Goal: Task Accomplishment & Management: Manage account settings

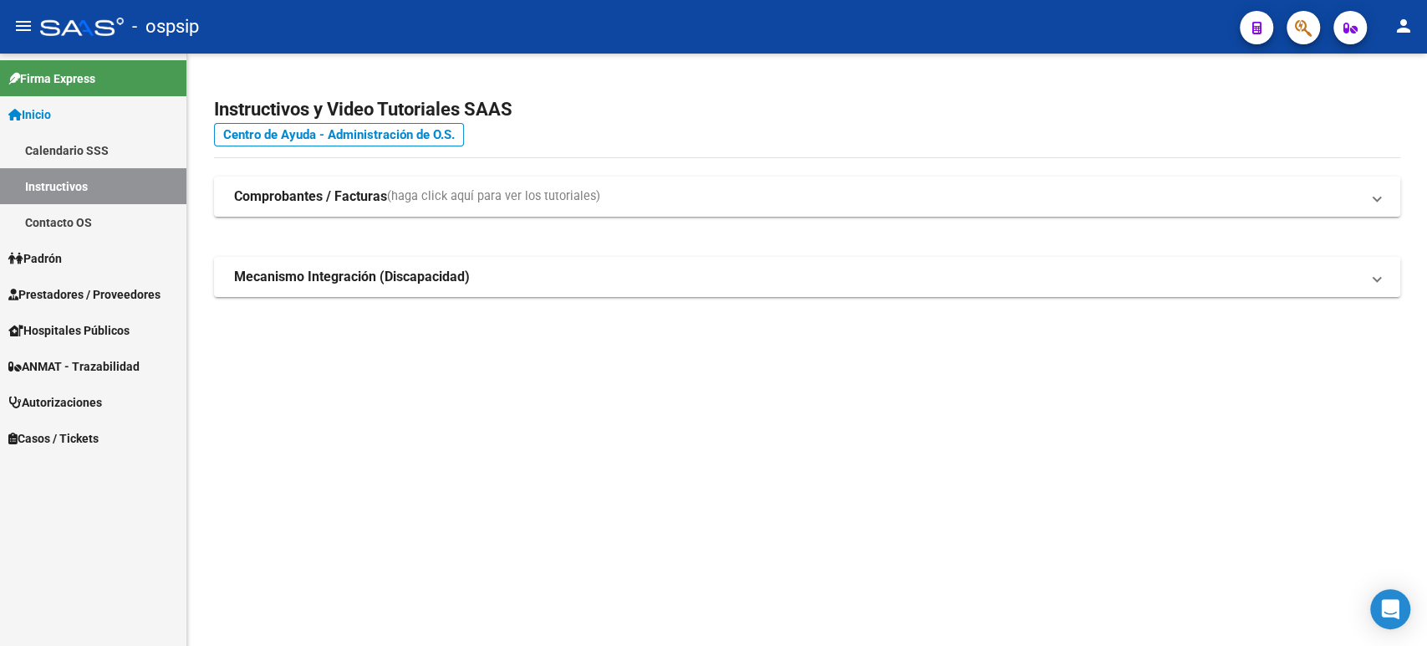
click at [94, 412] on link "Autorizaciones" at bounding box center [93, 402] width 186 height 36
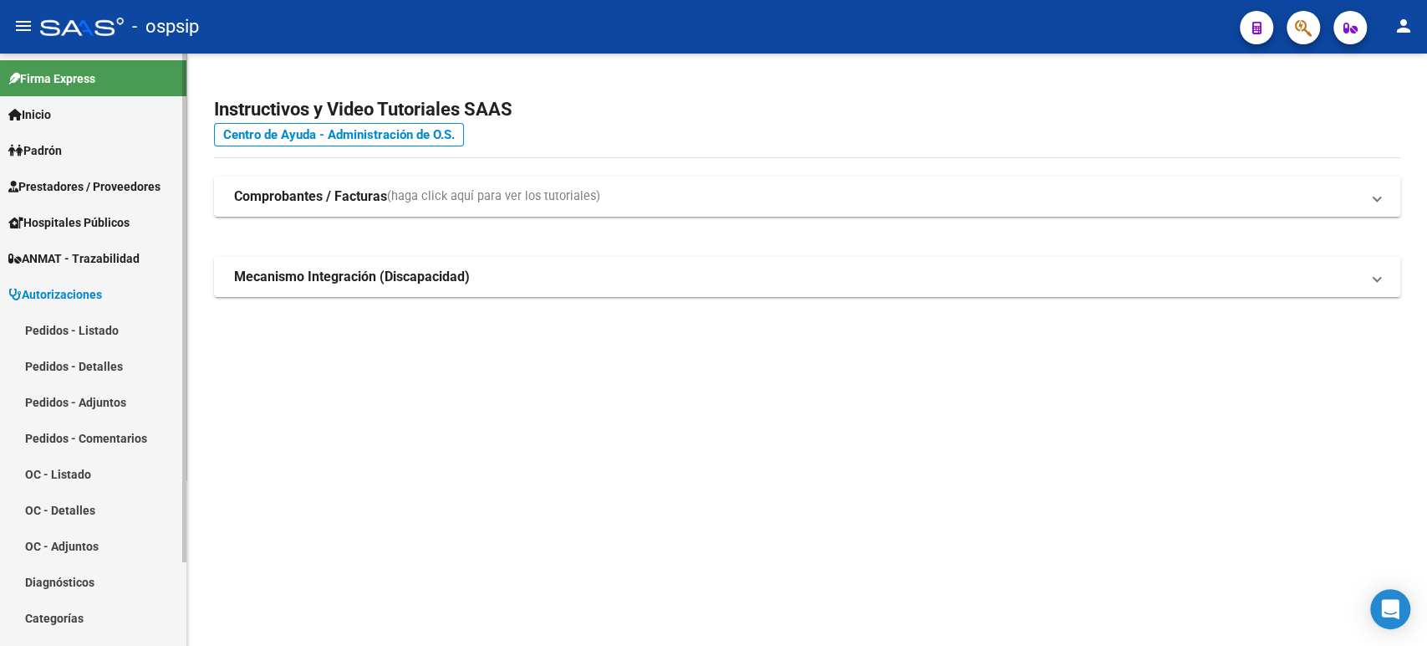
click at [92, 331] on link "Pedidos - Listado" at bounding box center [93, 330] width 186 height 36
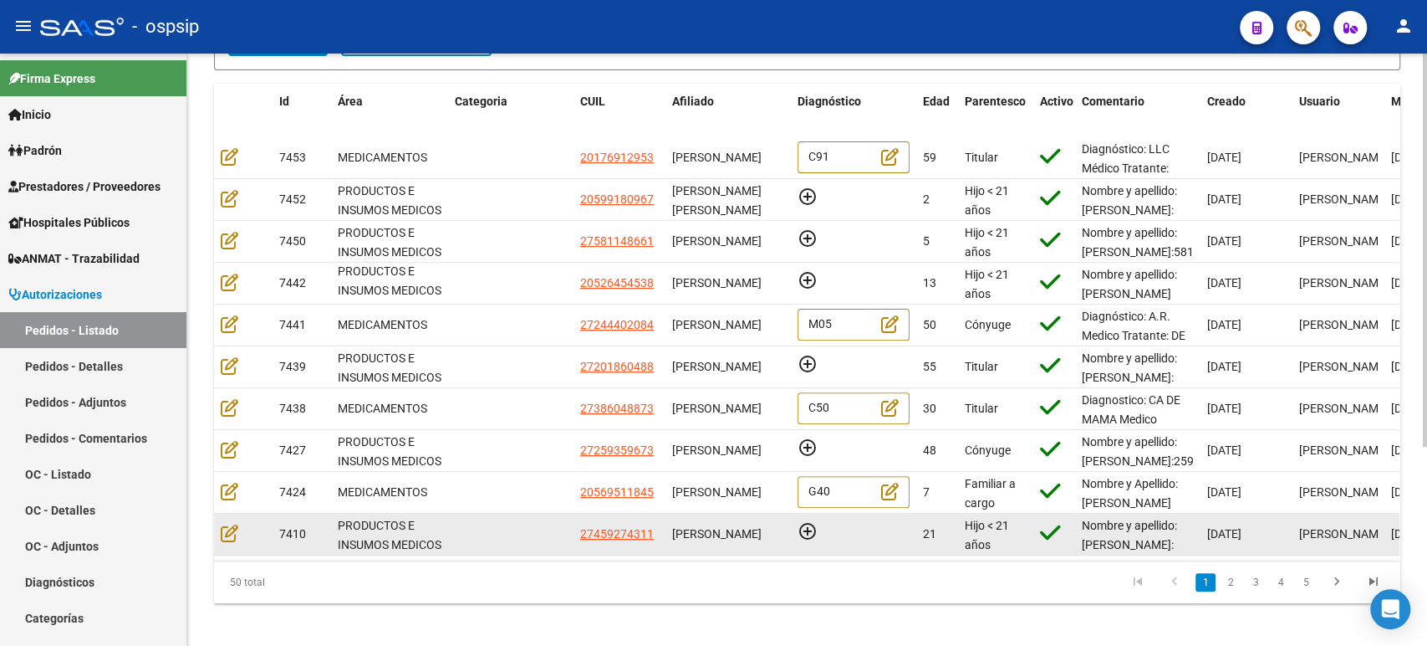
scroll to position [299, 0]
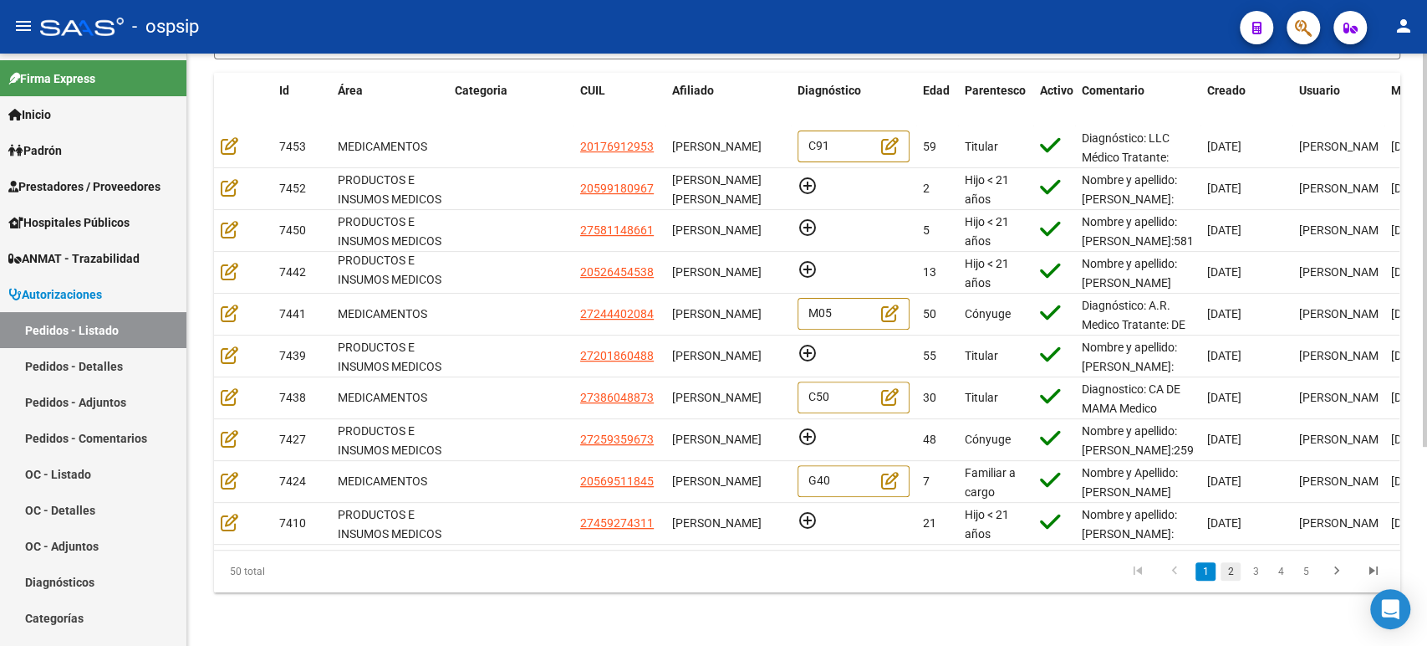
click at [1230, 574] on link "2" at bounding box center [1231, 571] width 20 height 18
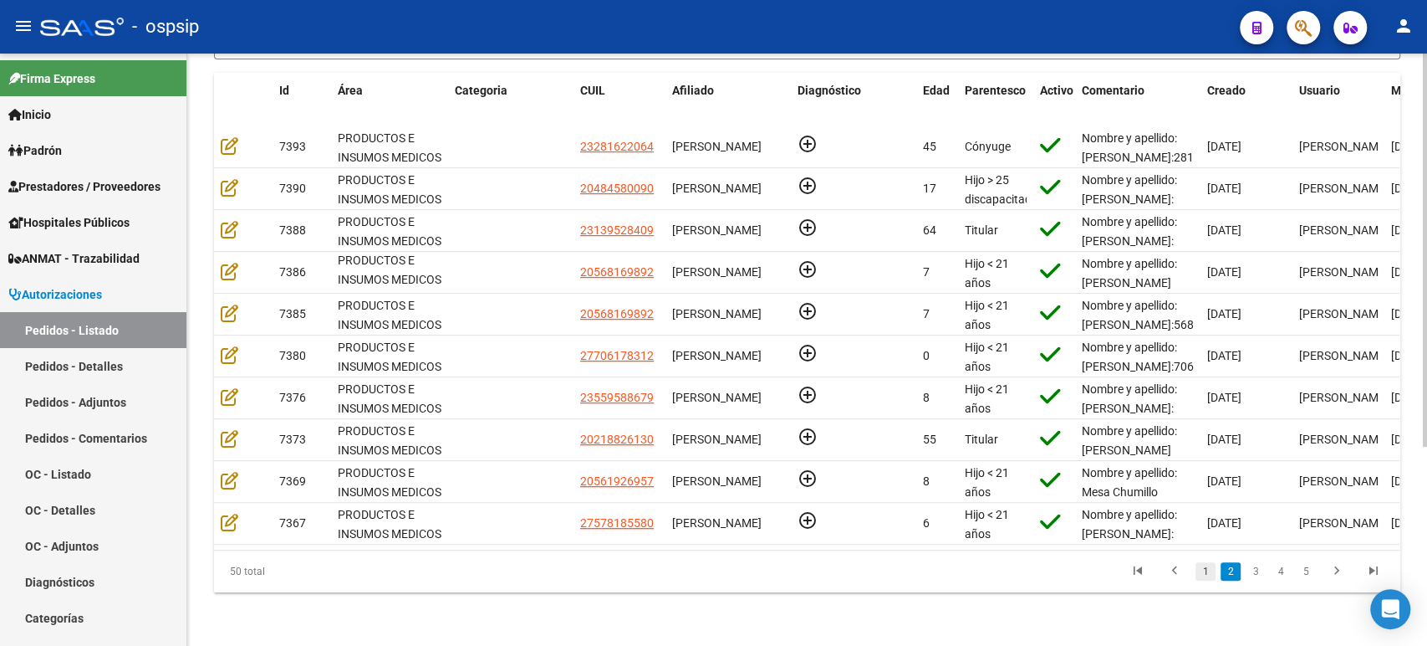
click at [1207, 579] on link "1" at bounding box center [1206, 571] width 20 height 18
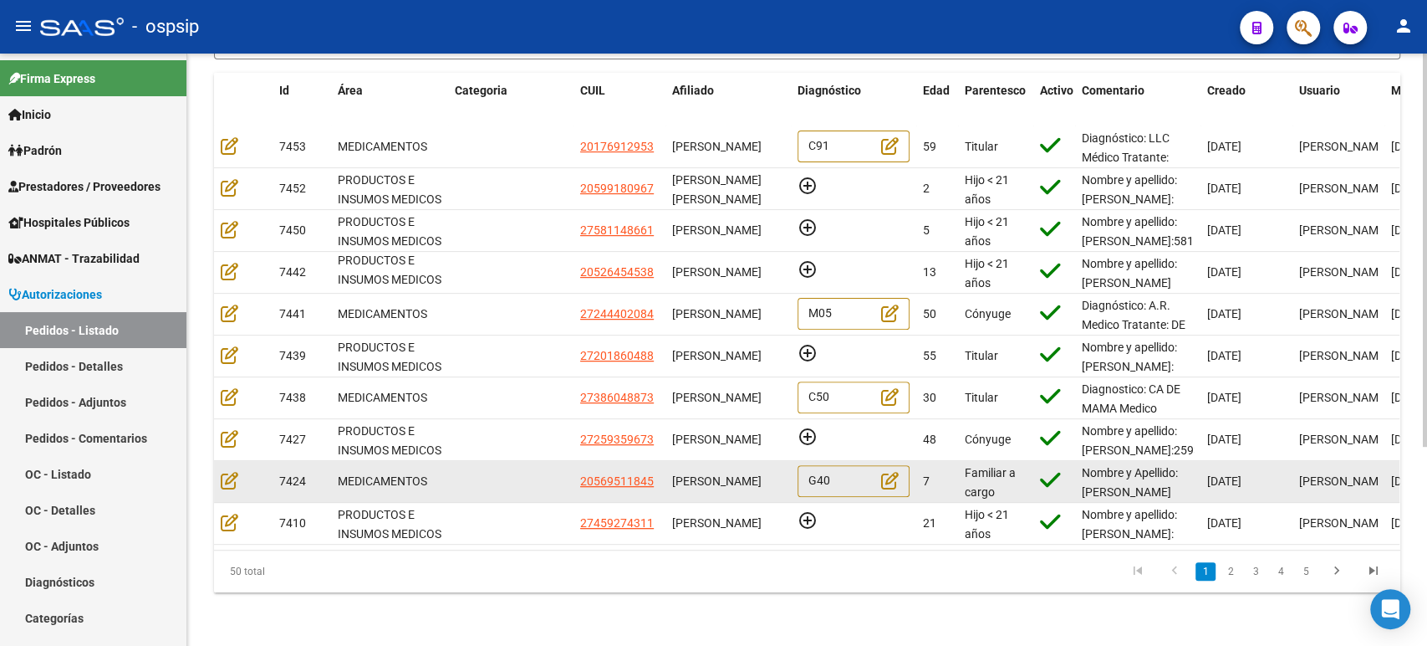
scroll to position [0, 0]
drag, startPoint x: 737, startPoint y: 477, endPoint x: 646, endPoint y: 458, distance: 92.3
click at [646, 461] on div "7424 MEDICAMENTOS 20569511845 [PERSON_NAME] G40 7 Familiar a cargo Nombre y Ape…" at bounding box center [1016, 482] width 1605 height 42
click at [222, 471] on icon at bounding box center [230, 480] width 18 height 18
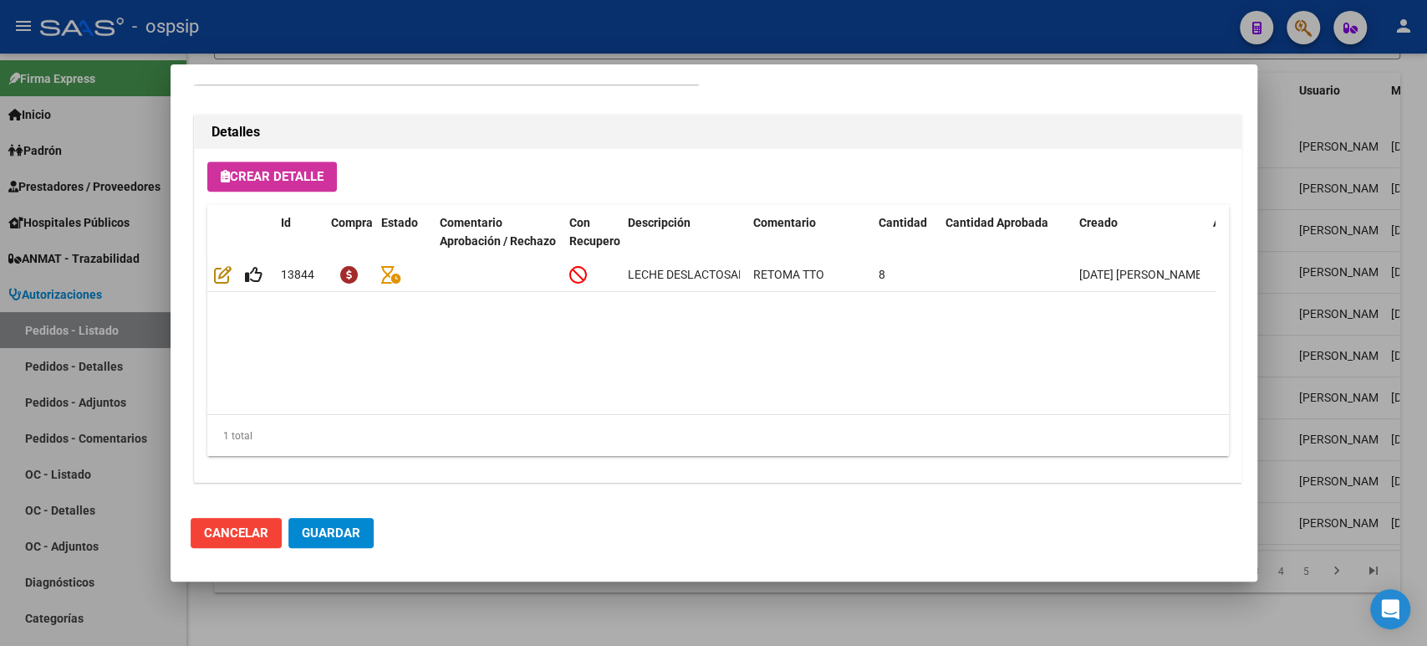
scroll to position [1166, 0]
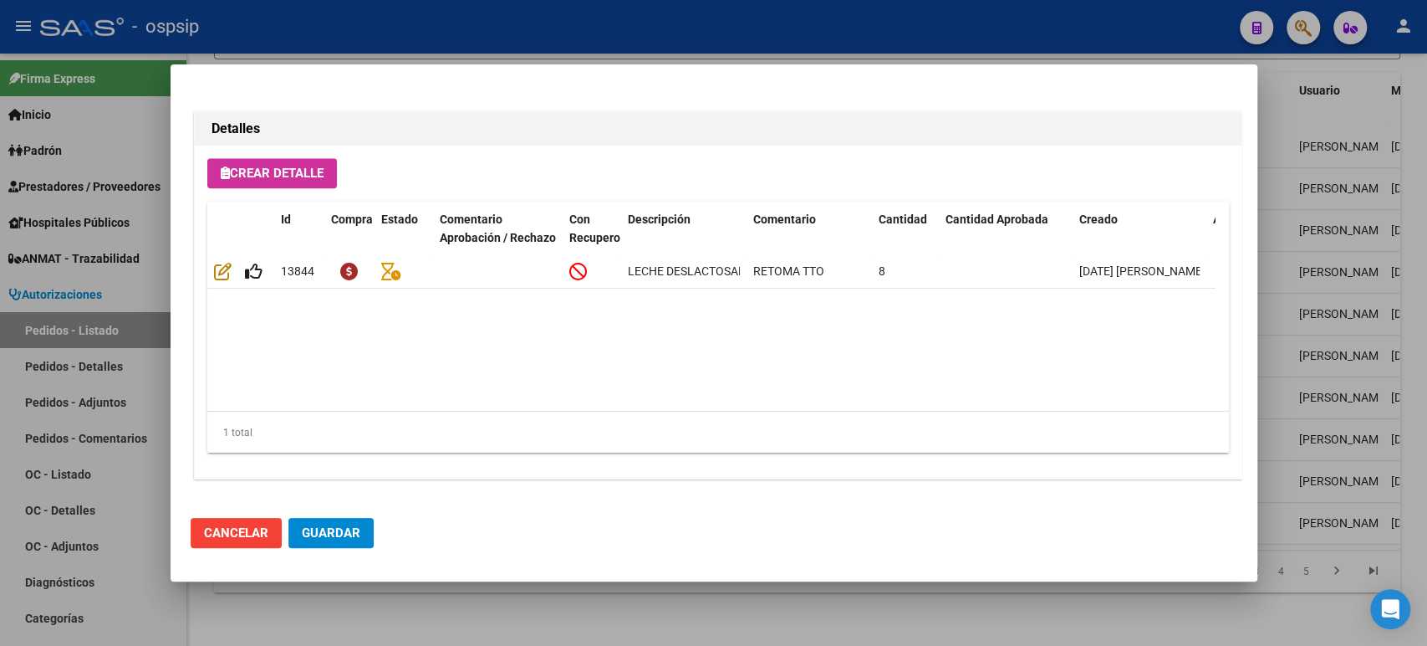
click at [1301, 298] on div at bounding box center [713, 323] width 1427 height 646
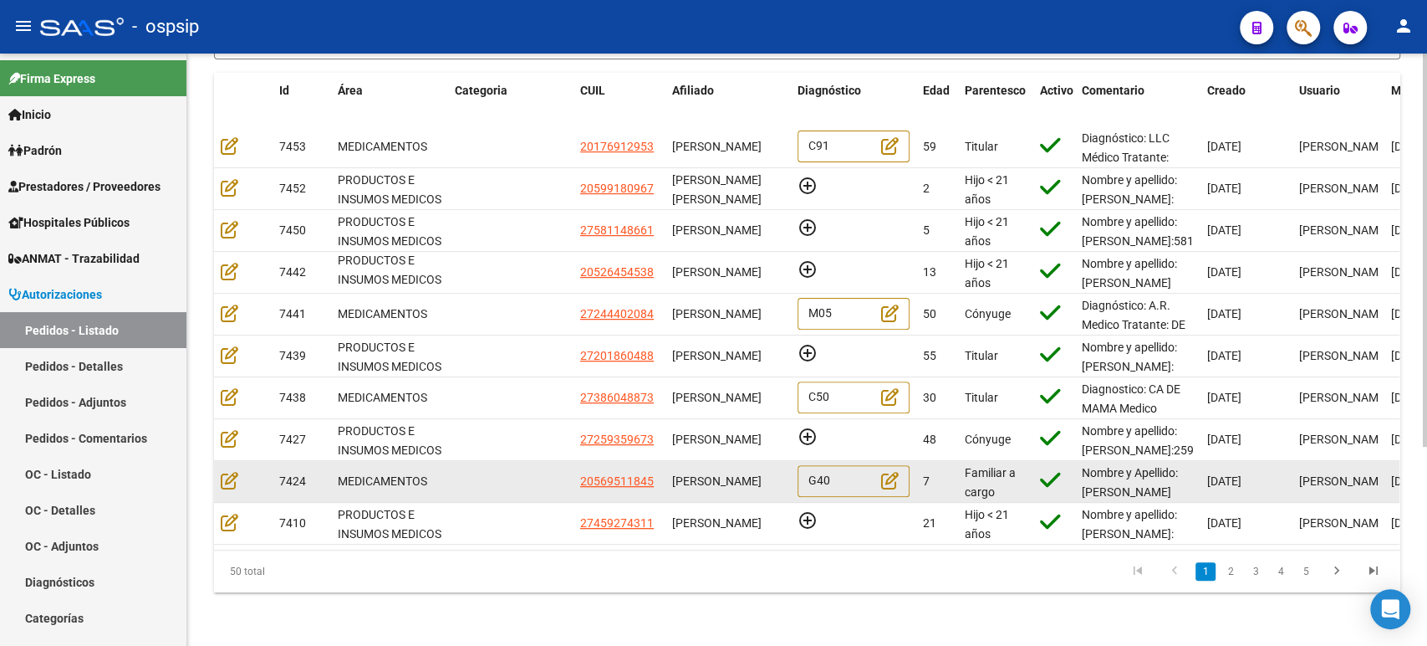
drag, startPoint x: 728, startPoint y: 474, endPoint x: 697, endPoint y: 456, distance: 36.0
click at [697, 472] on div "[PERSON_NAME]" at bounding box center [728, 481] width 112 height 19
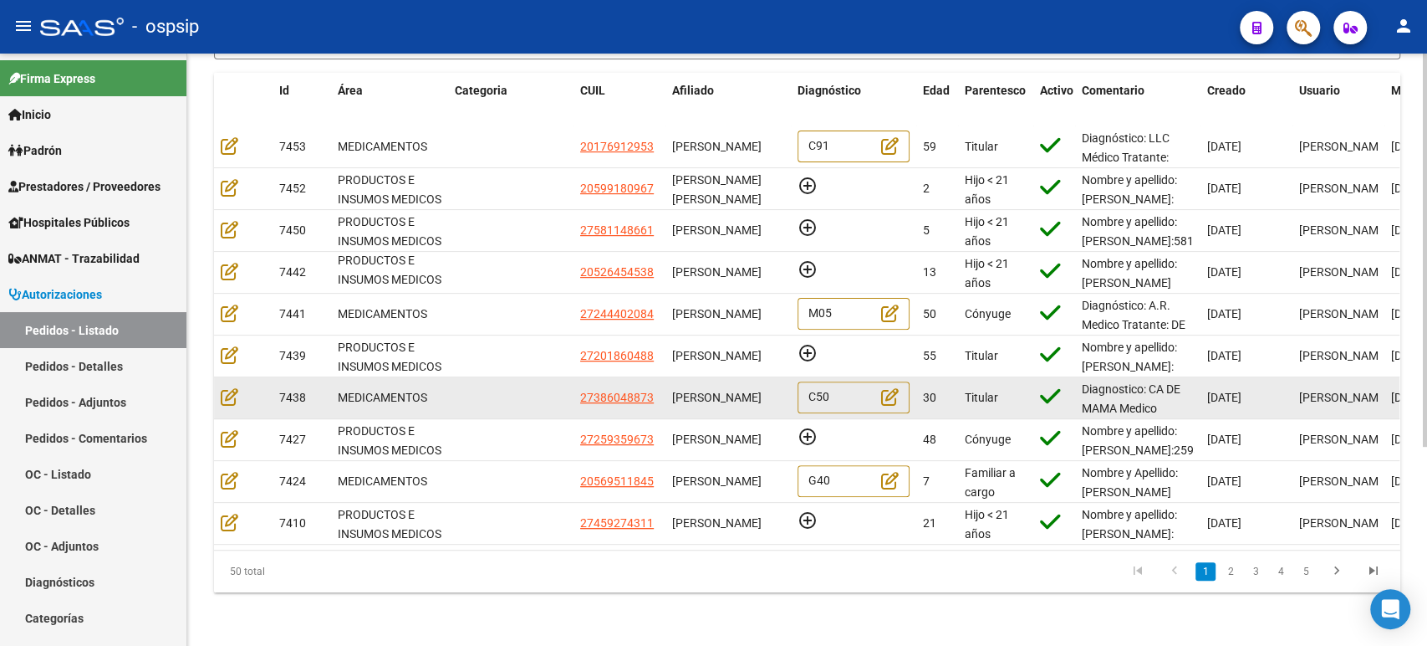
scroll to position [0, 0]
drag, startPoint x: 707, startPoint y: 393, endPoint x: 676, endPoint y: 378, distance: 34.4
click at [676, 388] on div "[PERSON_NAME]" at bounding box center [728, 397] width 112 height 19
copy span "[PERSON_NAME]"
click at [229, 387] on icon at bounding box center [230, 396] width 18 height 18
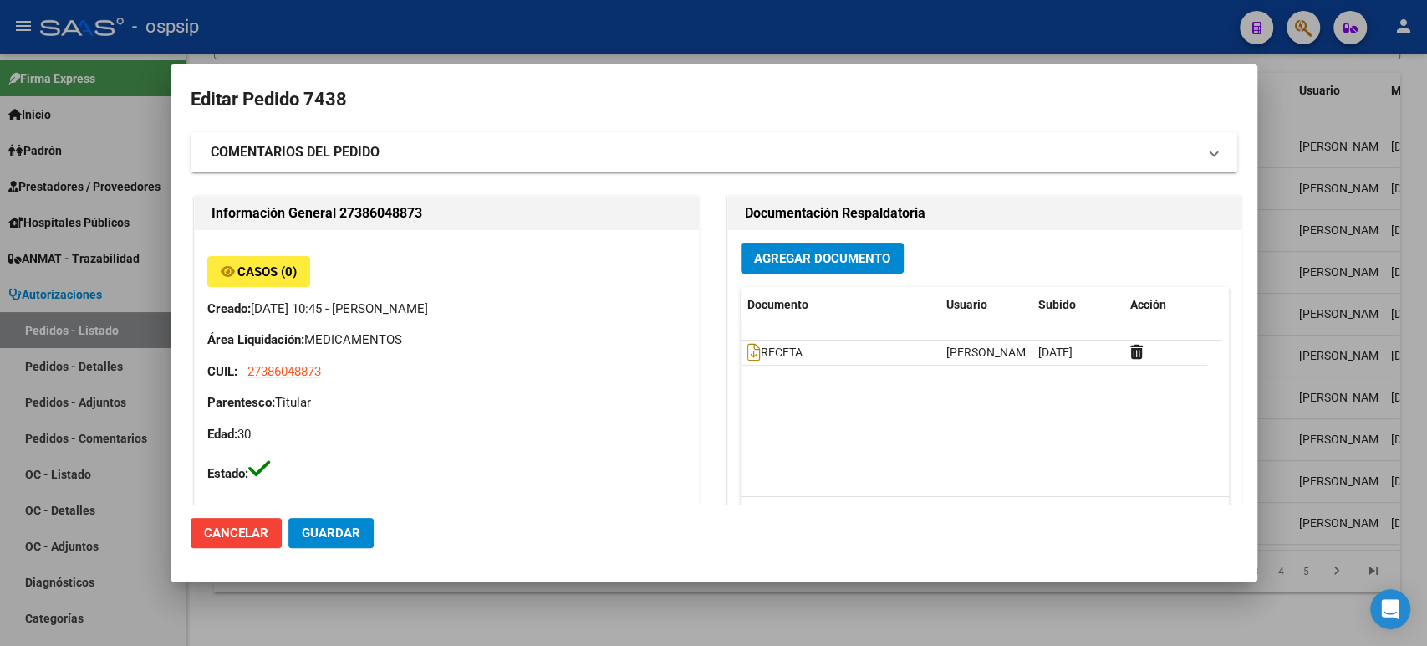
type input "Buenos Aires, [PERSON_NAME], [PERSON_NAME] 2818, Piso: 0, Departamento: 0"
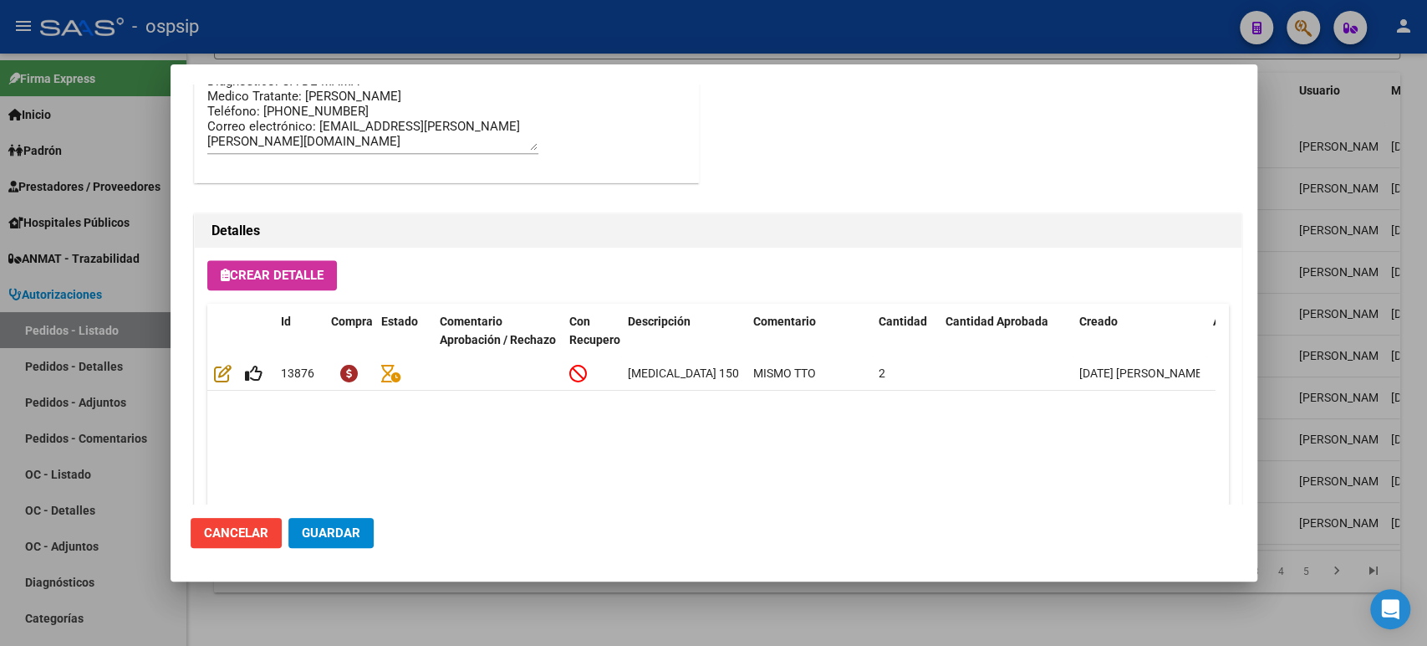
scroll to position [1166, 0]
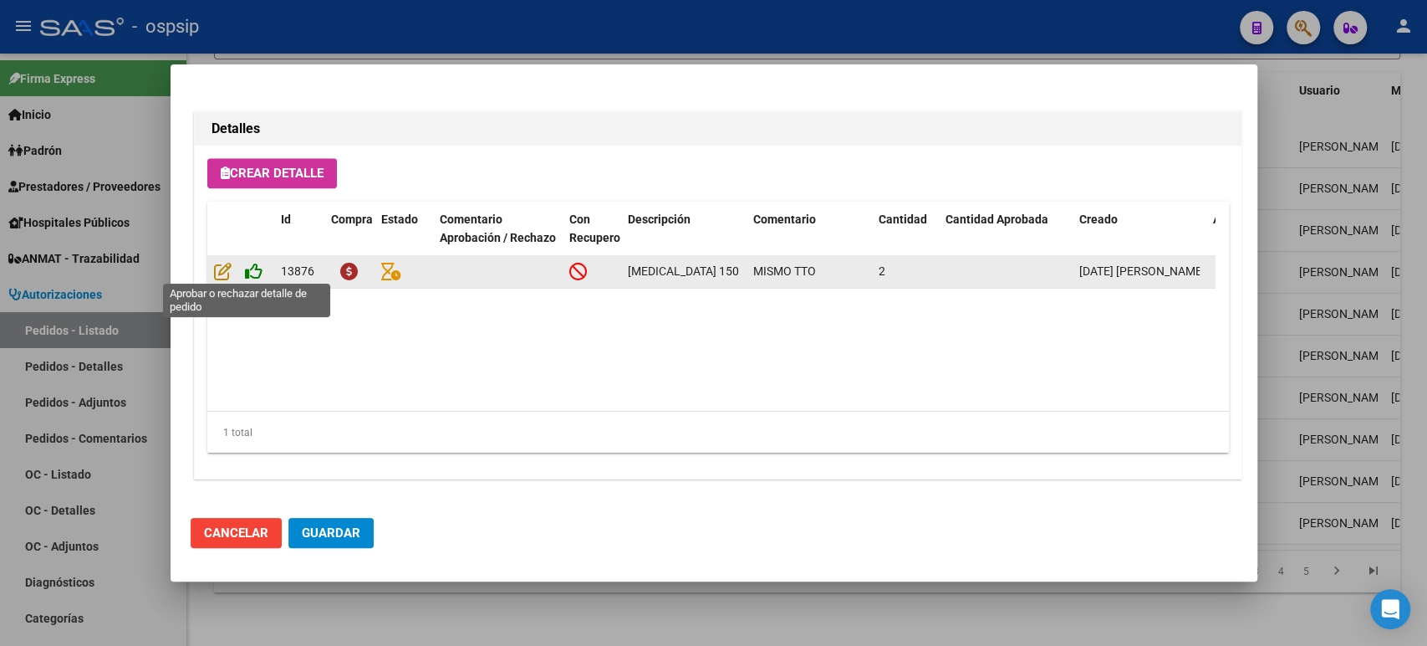
click at [250, 272] on icon at bounding box center [254, 271] width 18 height 18
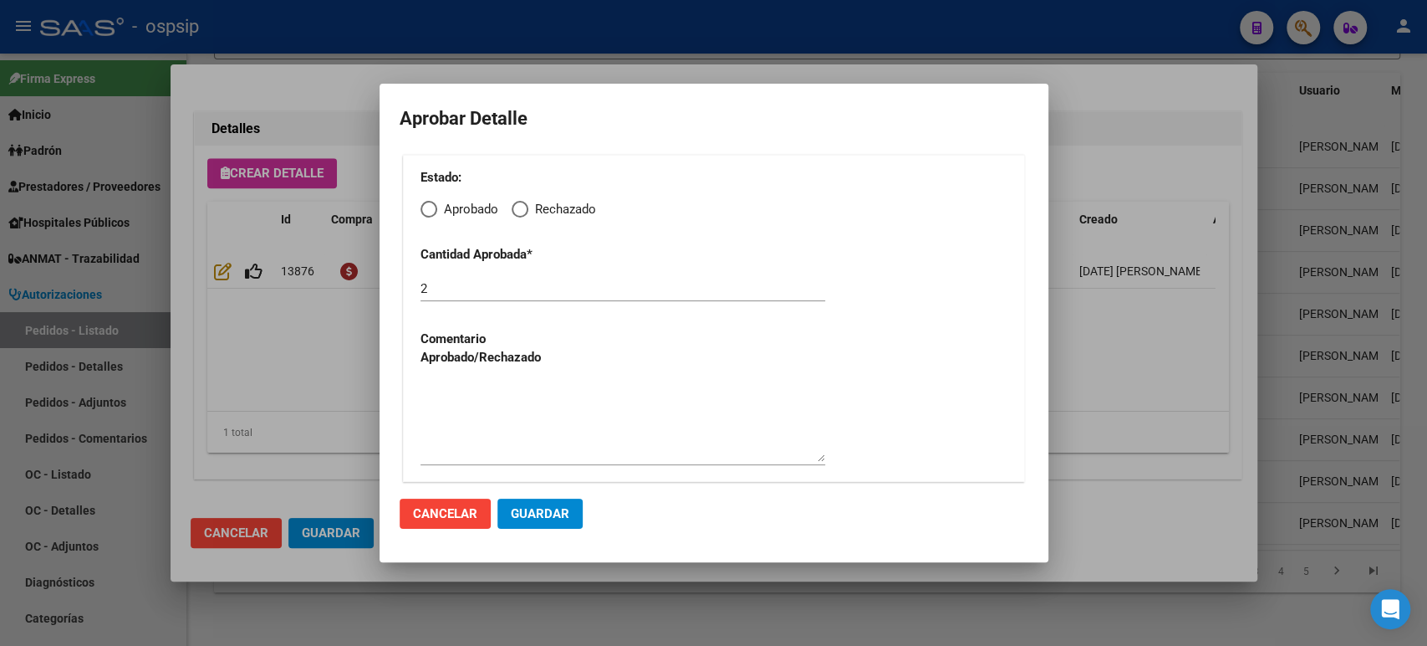
click at [433, 211] on span "Elija una opción" at bounding box center [429, 209] width 17 height 17
click at [433, 211] on input "Aprobado" at bounding box center [429, 209] width 17 height 17
radio input "true"
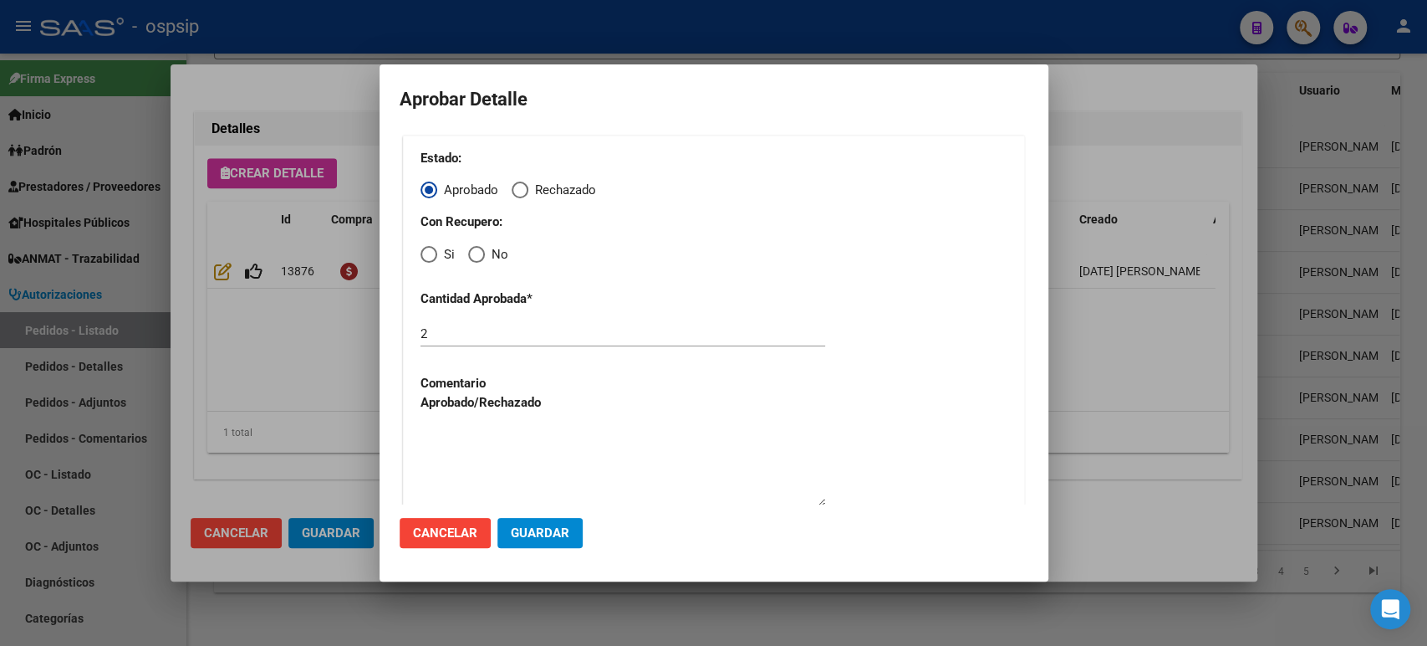
click at [428, 254] on span "Elija una opción" at bounding box center [429, 254] width 17 height 17
click at [428, 254] on input "Si" at bounding box center [429, 254] width 17 height 17
radio input "true"
click at [541, 540] on button "Guardar" at bounding box center [540, 533] width 85 height 30
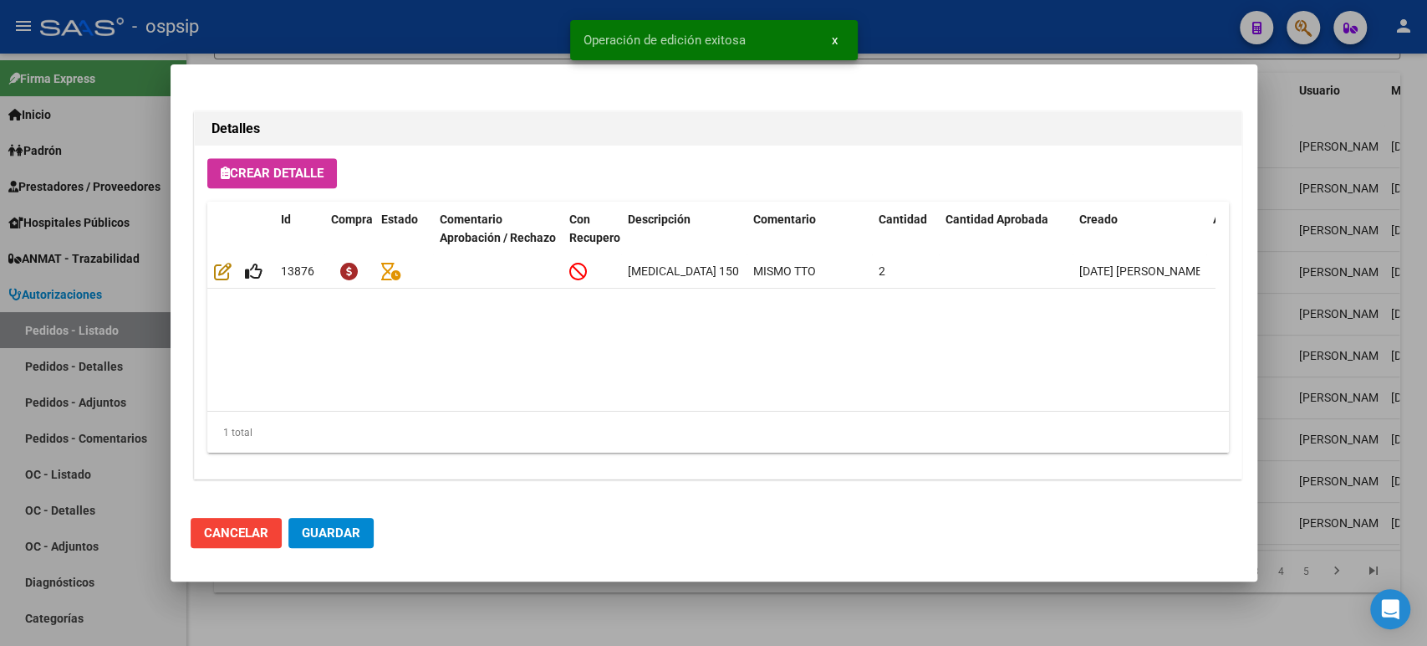
type input "BUENOS AIRES, [PERSON_NAME], [PERSON_NAME] 2818, Piso: 0"
click at [339, 530] on span "Guardar" at bounding box center [331, 532] width 59 height 15
click at [1418, 371] on div at bounding box center [713, 323] width 1427 height 646
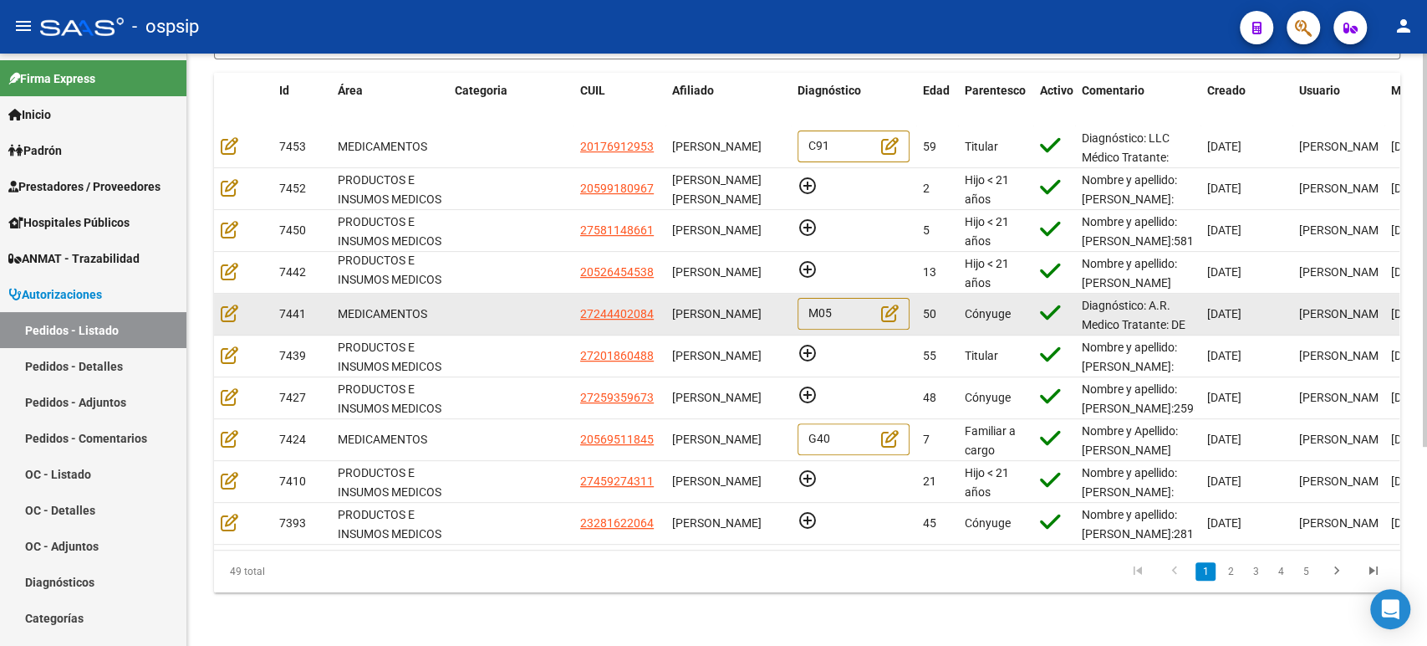
scroll to position [0, 0]
drag, startPoint x: 724, startPoint y: 311, endPoint x: 671, endPoint y: 297, distance: 55.4
click at [671, 297] on datatable-body-cell "[PERSON_NAME]" at bounding box center [728, 313] width 125 height 41
copy span "[PERSON_NAME]"
click at [229, 304] on icon at bounding box center [230, 313] width 18 height 18
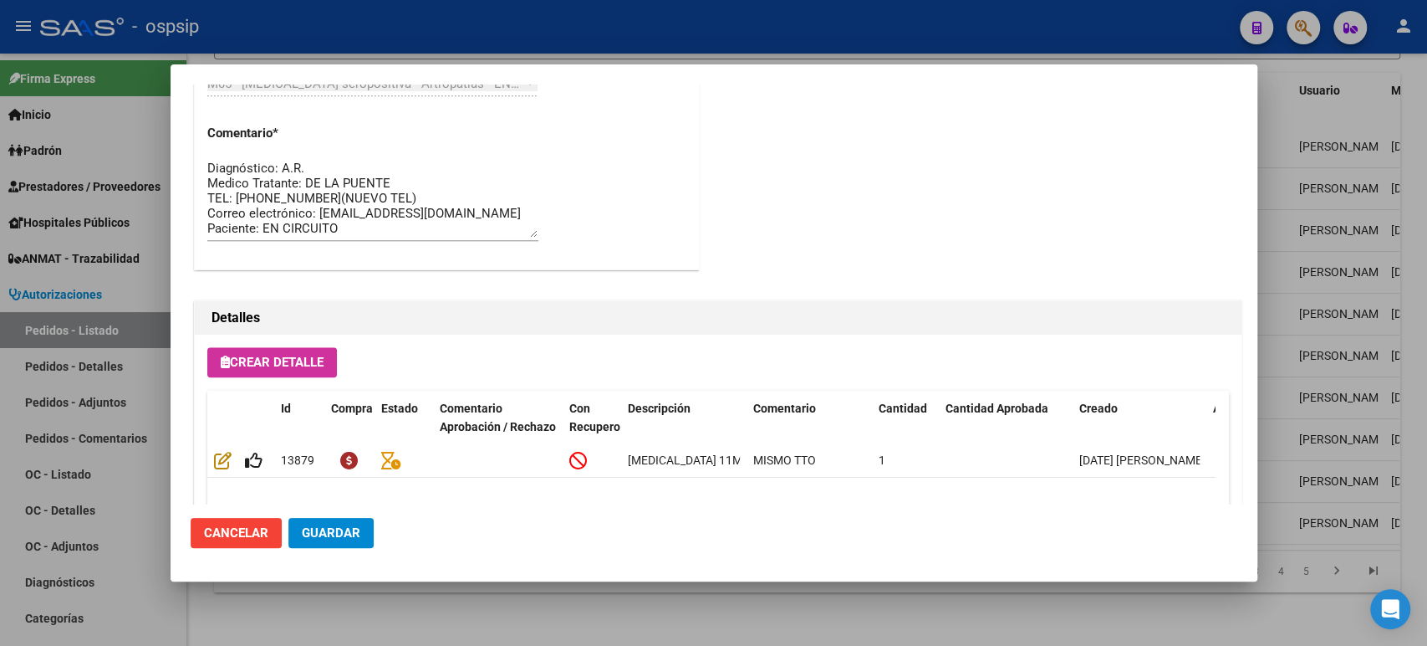
scroll to position [1166, 0]
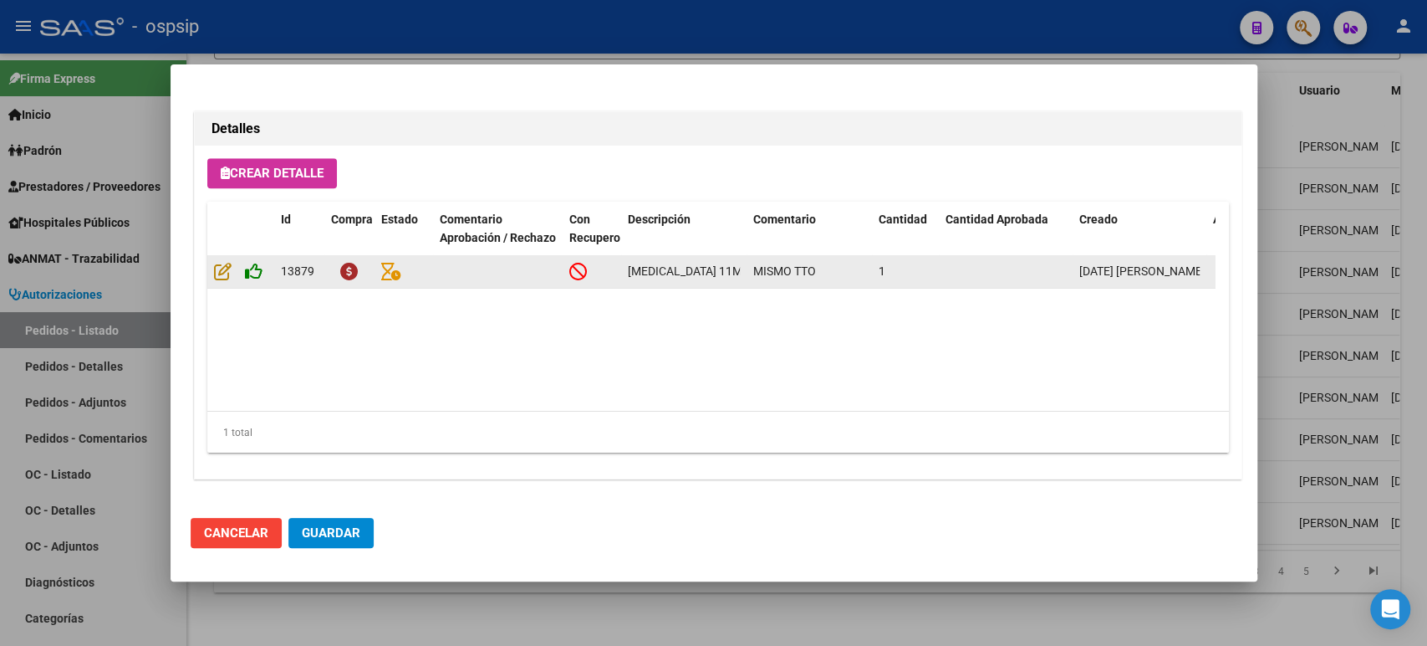
click at [261, 266] on div at bounding box center [241, 271] width 54 height 19
click at [258, 273] on icon at bounding box center [254, 271] width 18 height 18
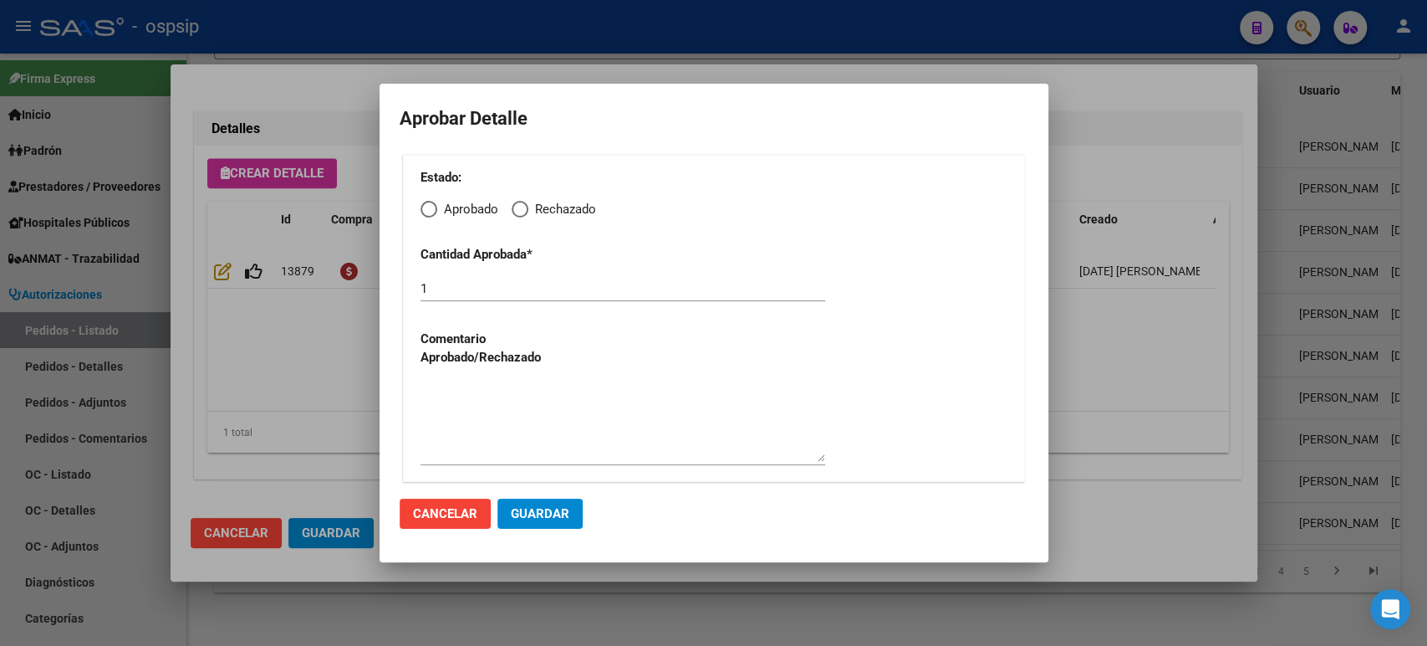
click at [428, 214] on span "Elija una opción" at bounding box center [429, 209] width 17 height 17
click at [428, 214] on input "Aprobado" at bounding box center [429, 209] width 17 height 17
radio input "true"
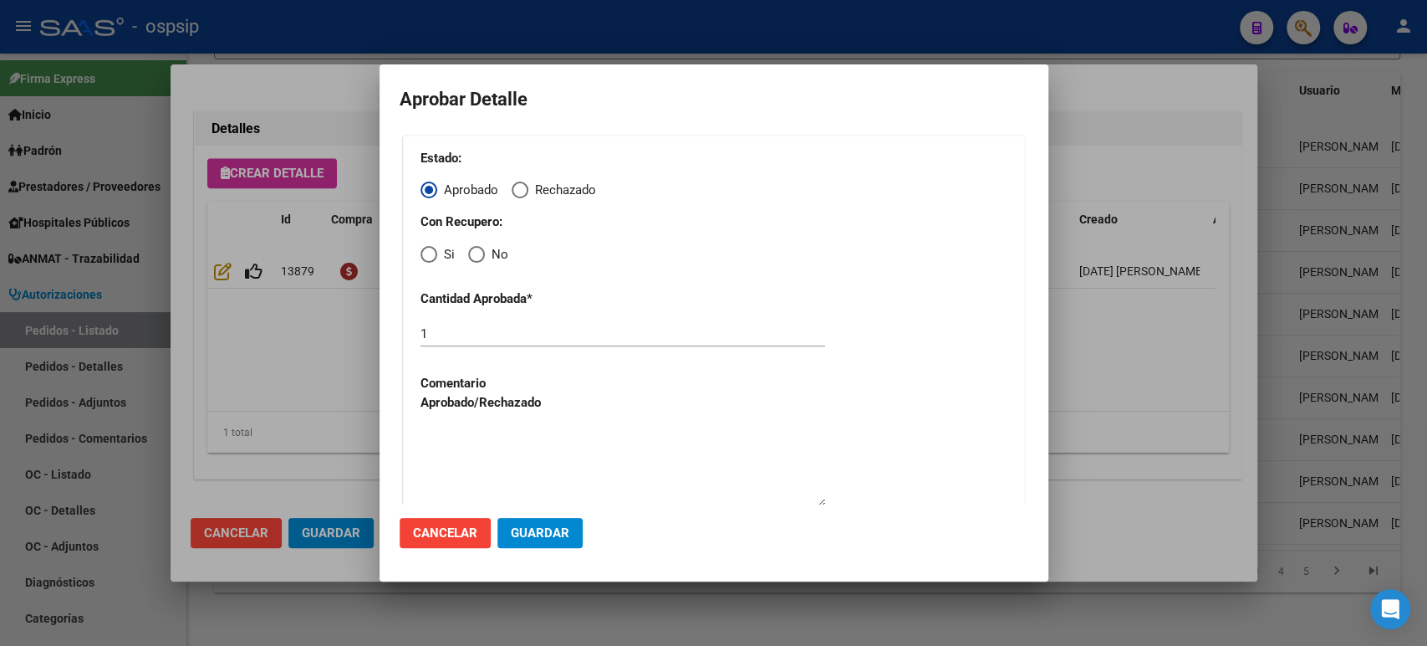
click at [428, 255] on span "Elija una opción" at bounding box center [429, 254] width 17 height 17
click at [428, 255] on input "Si" at bounding box center [429, 254] width 17 height 17
radio input "true"
click at [556, 533] on span "Guardar" at bounding box center [540, 532] width 59 height 15
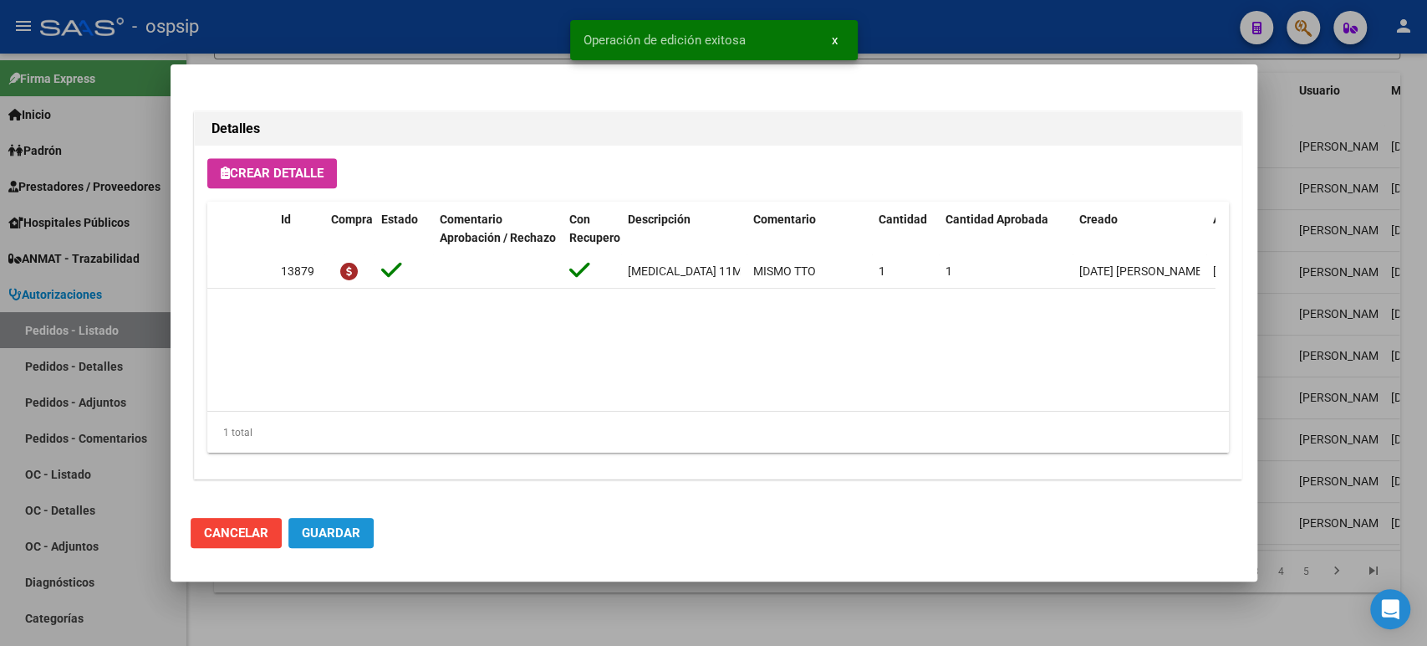
click at [327, 534] on span "Guardar" at bounding box center [331, 532] width 59 height 15
click at [1359, 284] on div at bounding box center [713, 323] width 1427 height 646
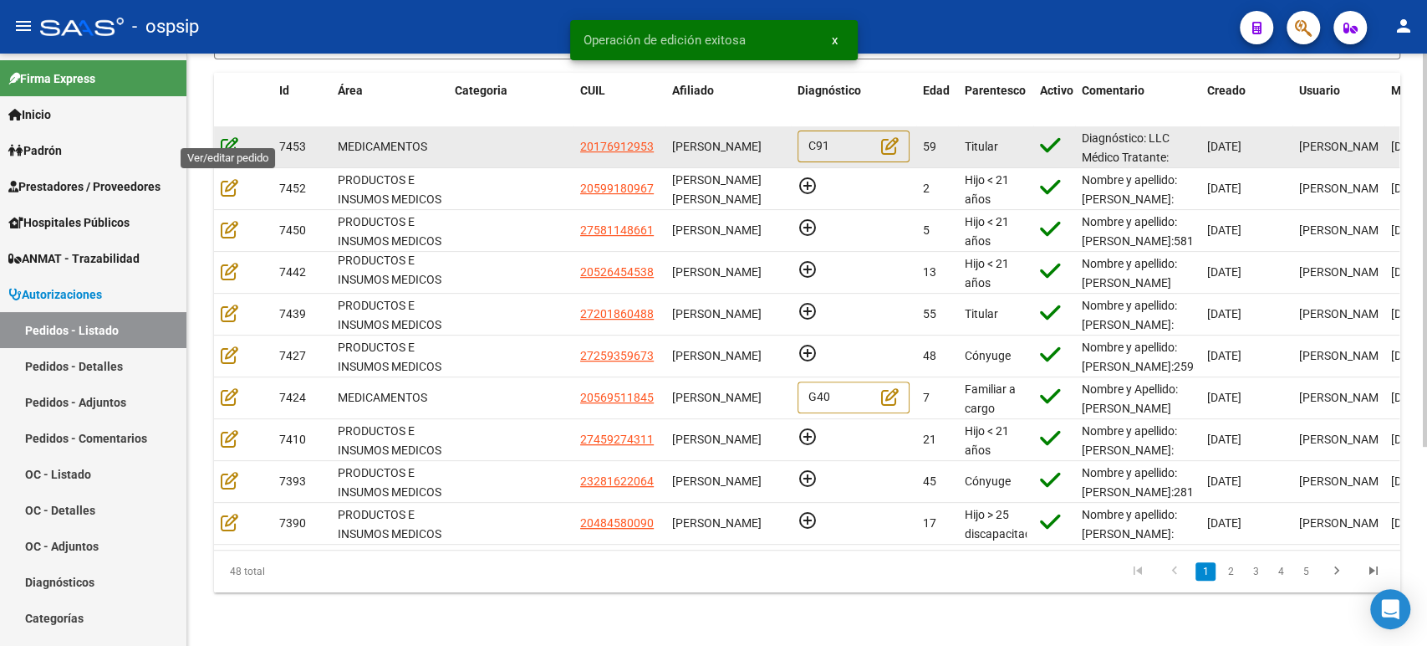
click at [227, 136] on icon at bounding box center [230, 145] width 18 height 18
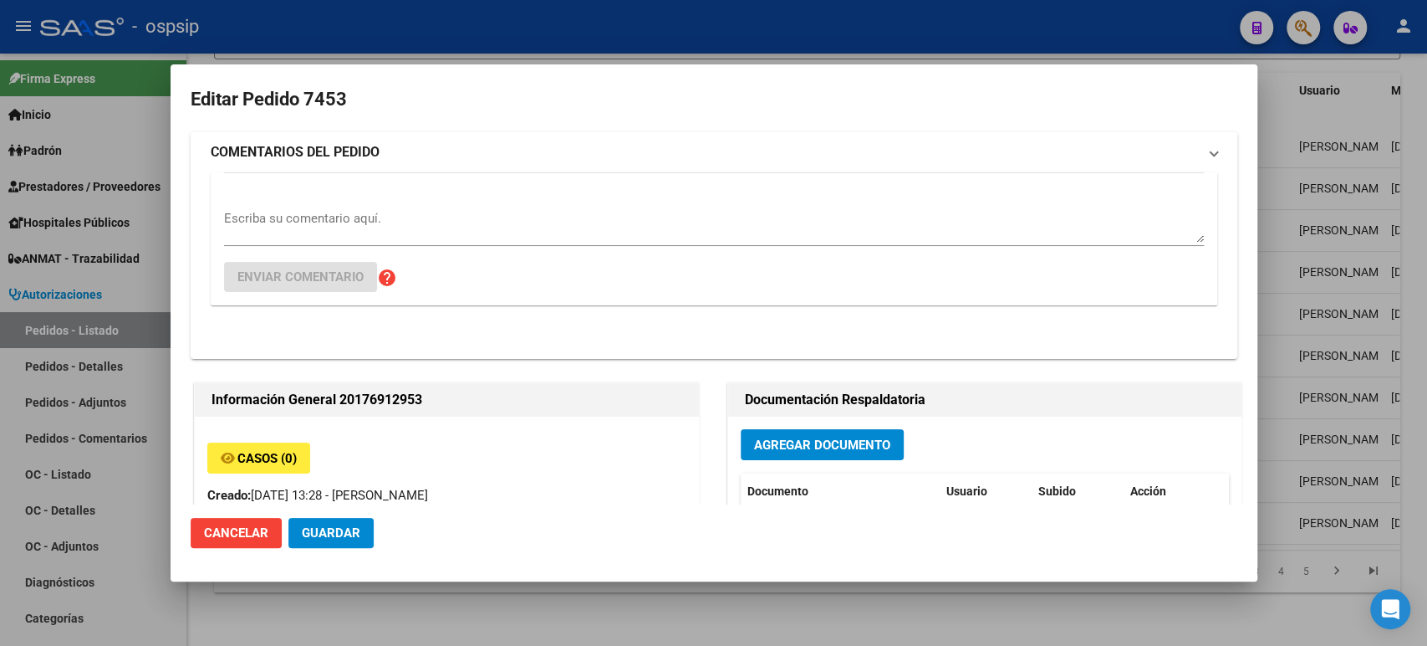
type input "[GEOGRAPHIC_DATA], [GEOGRAPHIC_DATA][PERSON_NAME], BATALLA DE [GEOGRAPHIC_DATA]…"
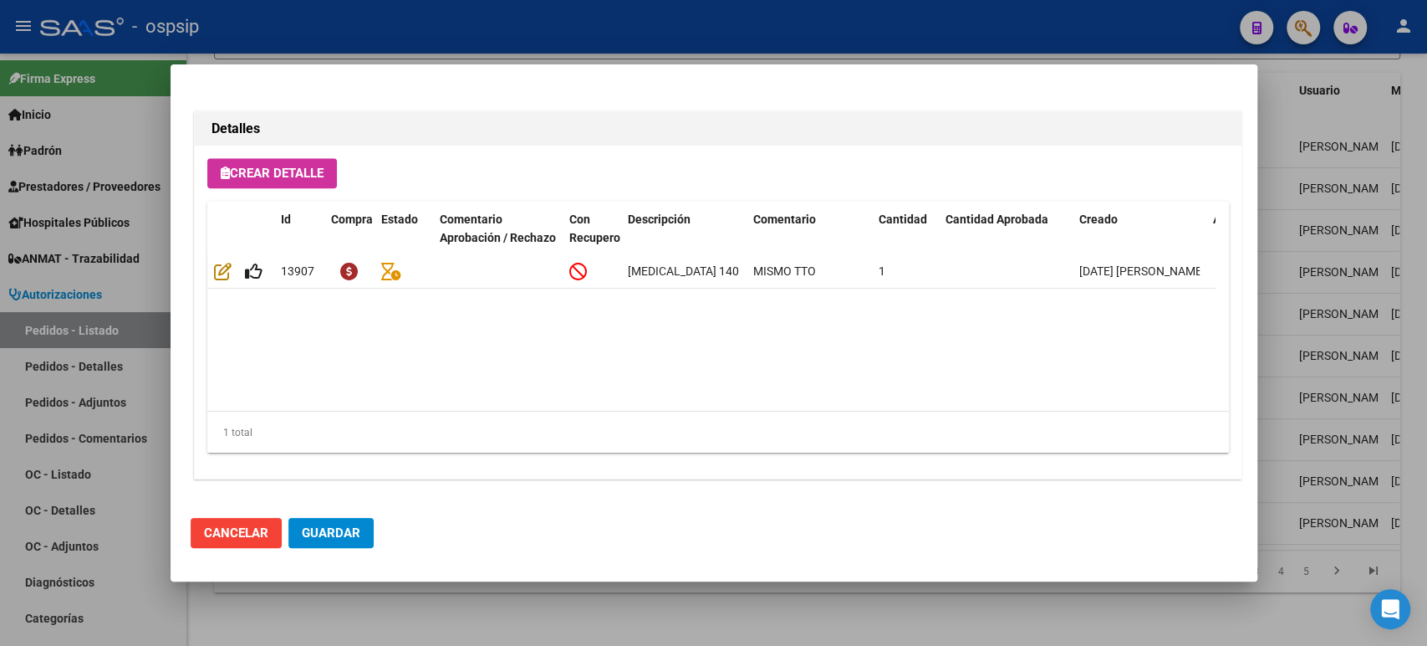
click at [1279, 253] on div at bounding box center [713, 323] width 1427 height 646
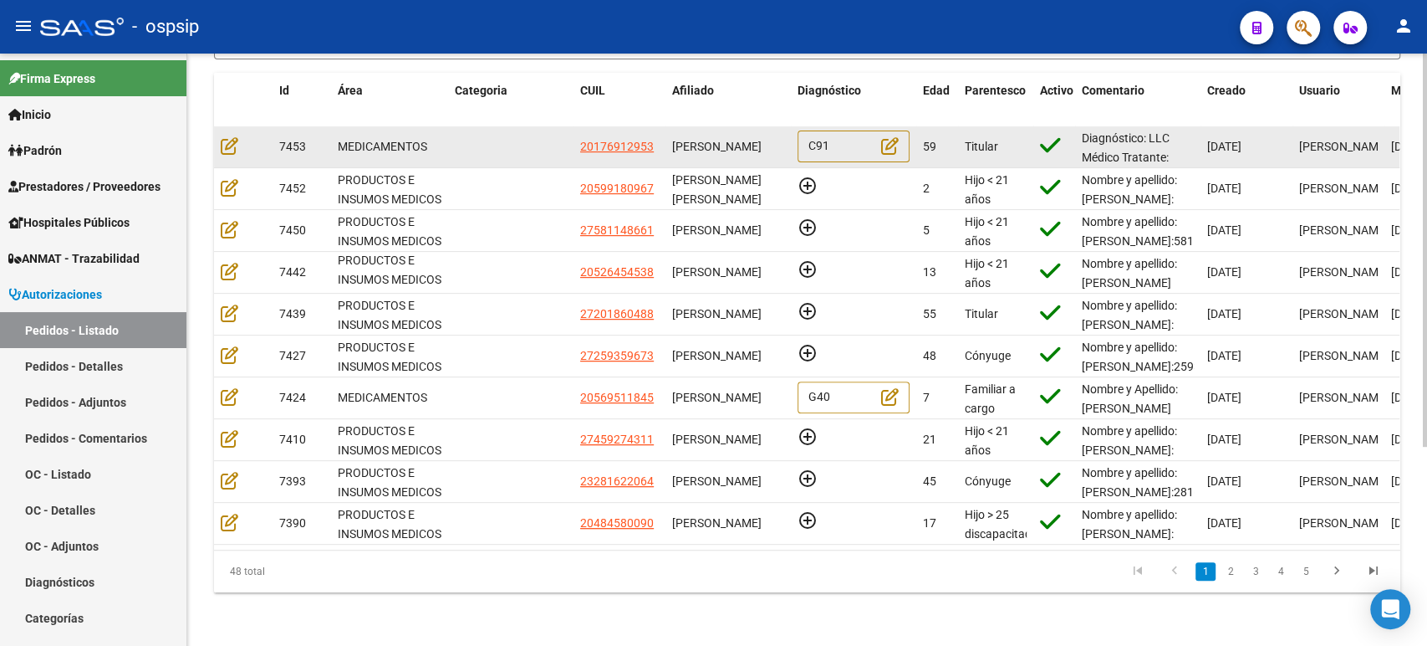
scroll to position [0, 0]
drag, startPoint x: 712, startPoint y: 138, endPoint x: 675, endPoint y: 121, distance: 40.4
click at [675, 140] on span "[PERSON_NAME]" at bounding box center [716, 146] width 89 height 13
copy span "[PERSON_NAME]"
click at [237, 136] on icon at bounding box center [230, 145] width 18 height 18
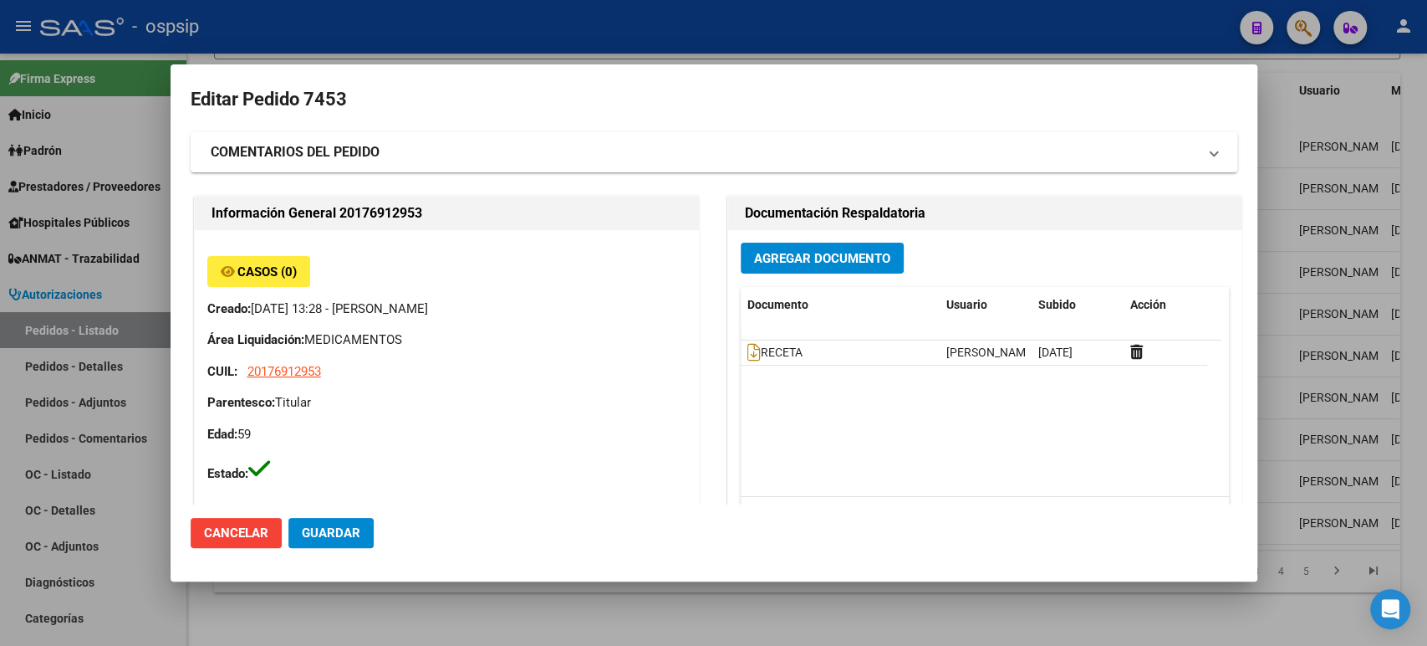
type input "[GEOGRAPHIC_DATA], [GEOGRAPHIC_DATA][PERSON_NAME], BATALLA DE [GEOGRAPHIC_DATA]…"
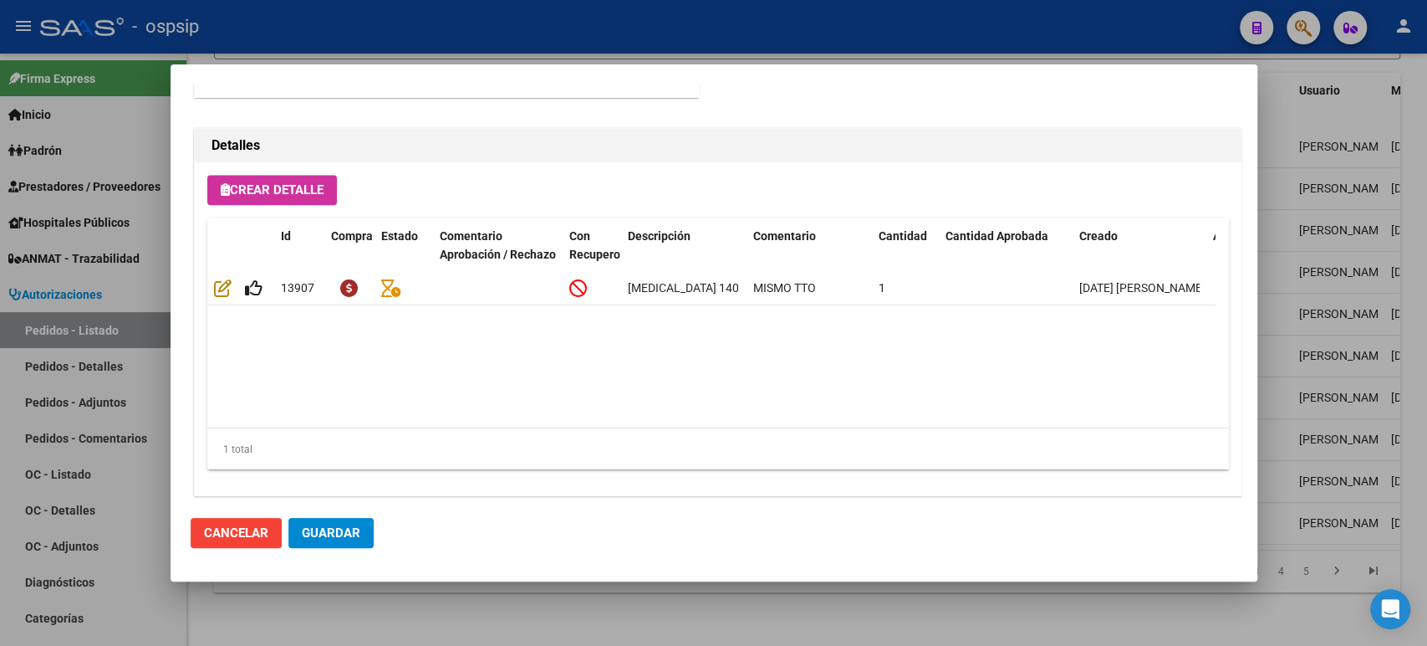
scroll to position [1166, 0]
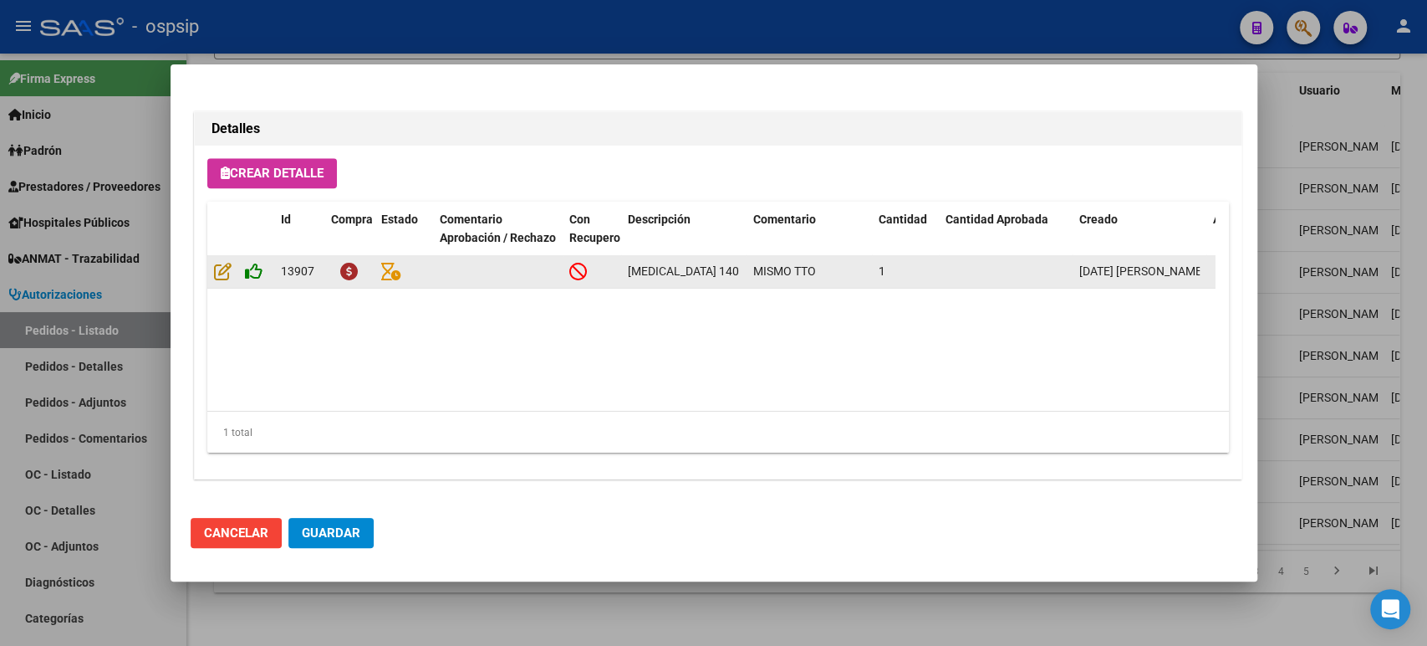
click at [253, 276] on icon at bounding box center [254, 271] width 18 height 18
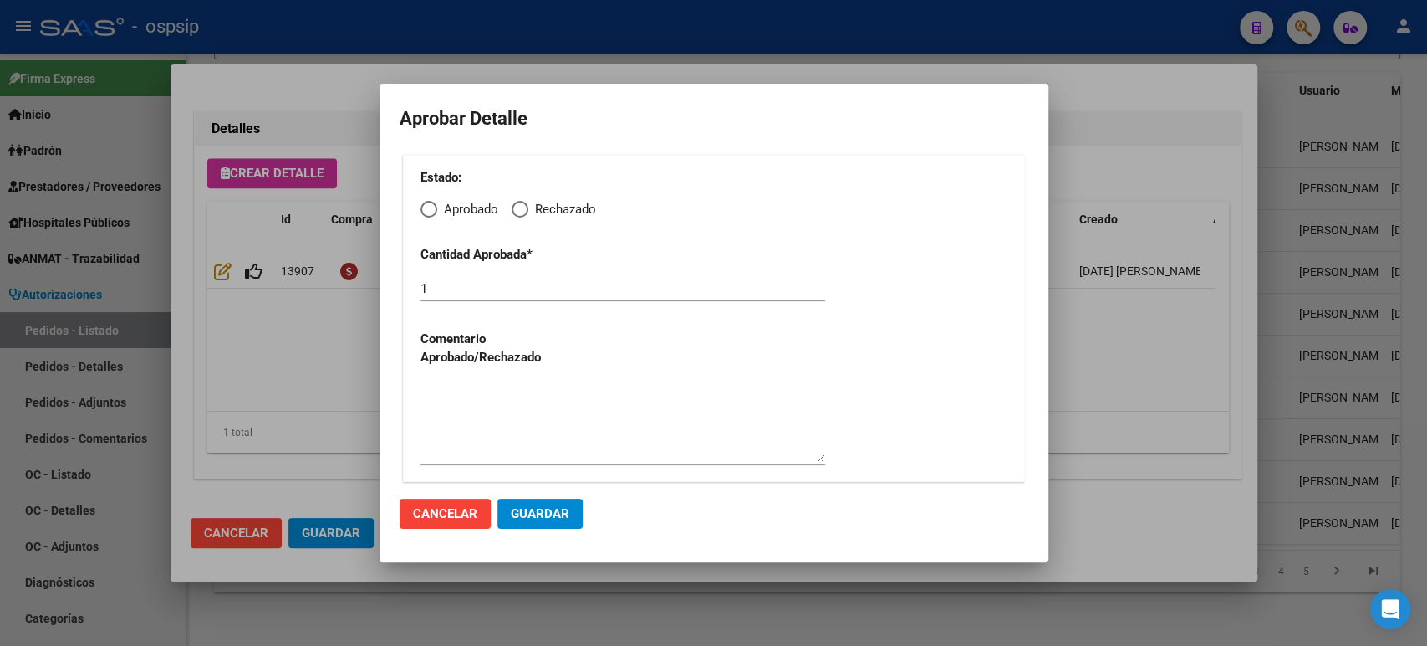
click at [433, 212] on span "Elija una opción" at bounding box center [429, 209] width 17 height 17
click at [433, 212] on input "Aprobado" at bounding box center [429, 209] width 17 height 17
radio input "true"
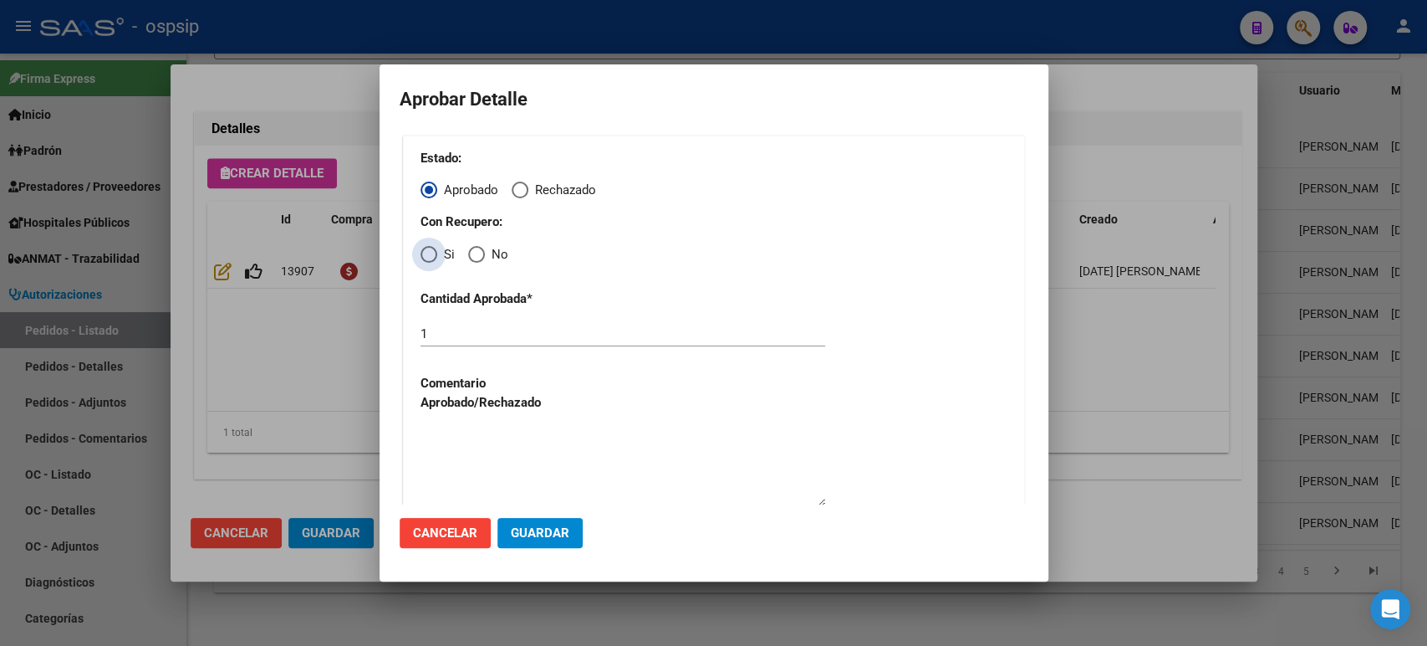
click at [435, 261] on span "Elija una opción" at bounding box center [429, 254] width 17 height 17
click at [435, 261] on input "Si" at bounding box center [429, 254] width 17 height 17
radio input "true"
click at [569, 549] on mat-dialog-actions "Cancelar Guardar" at bounding box center [714, 532] width 629 height 57
click at [555, 532] on span "Guardar" at bounding box center [540, 532] width 59 height 15
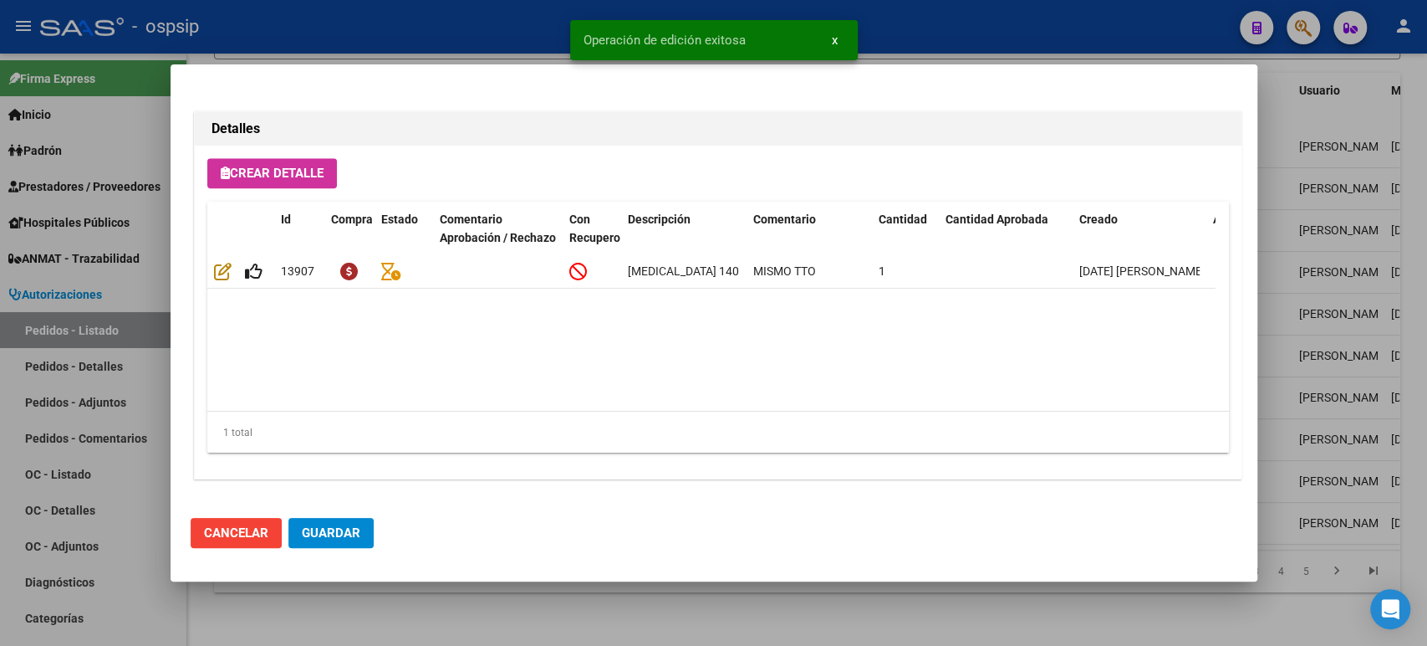
type input "[GEOGRAPHIC_DATA], [PERSON_NAME], SUCRE 797, Piso: 2"
click at [334, 529] on span "Guardar" at bounding box center [331, 532] width 59 height 15
click at [1285, 297] on div at bounding box center [713, 323] width 1427 height 646
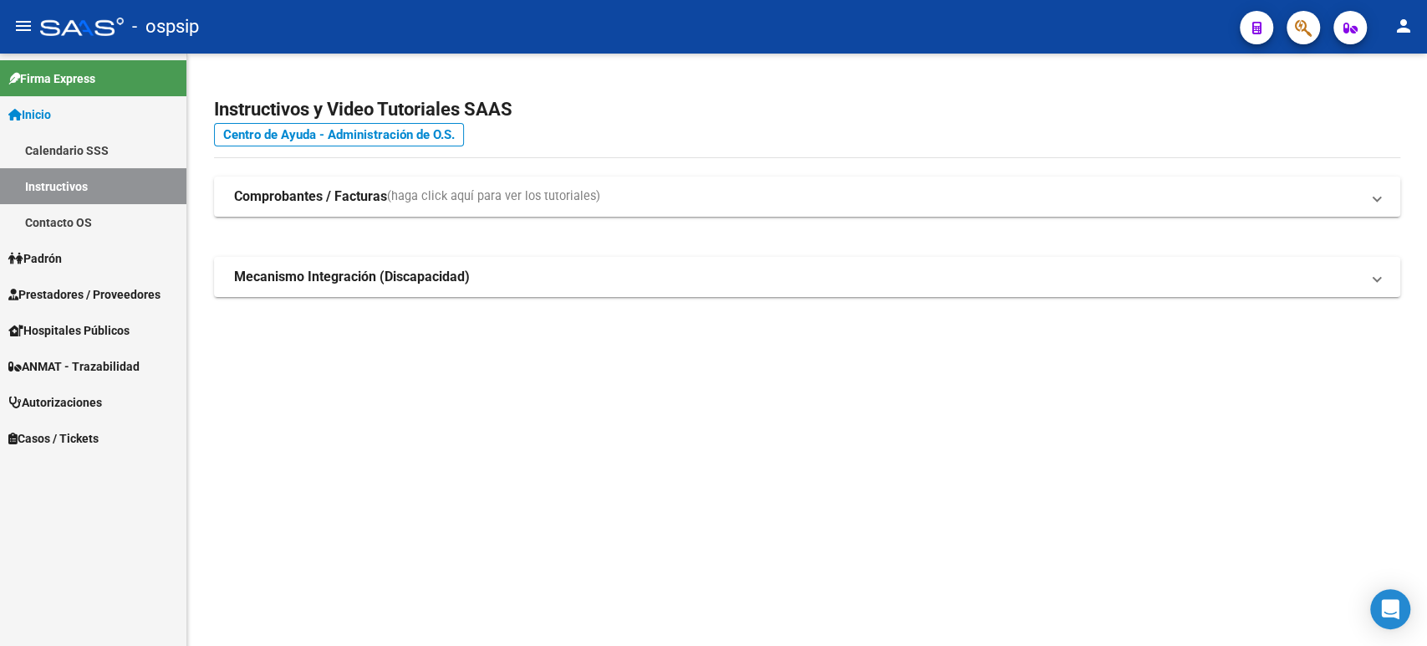
click at [86, 397] on span "Autorizaciones" at bounding box center [55, 402] width 94 height 18
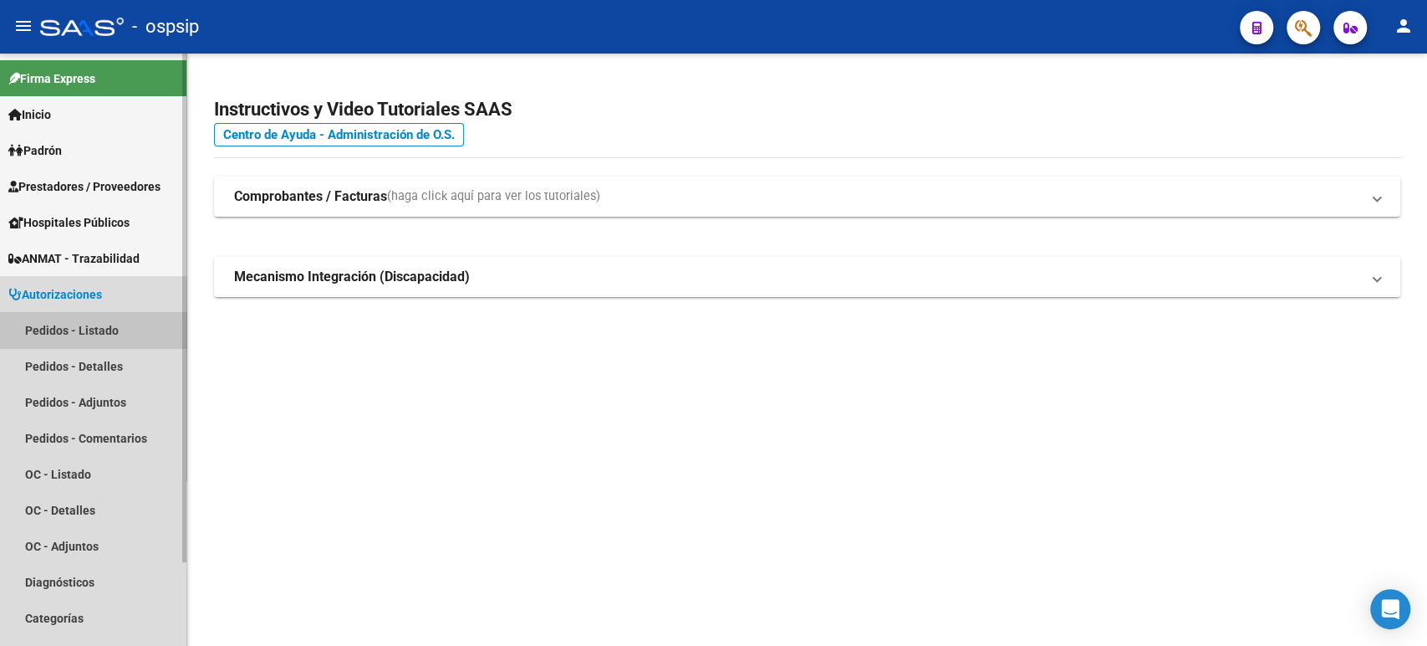
click at [94, 327] on link "Pedidos - Listado" at bounding box center [93, 330] width 186 height 36
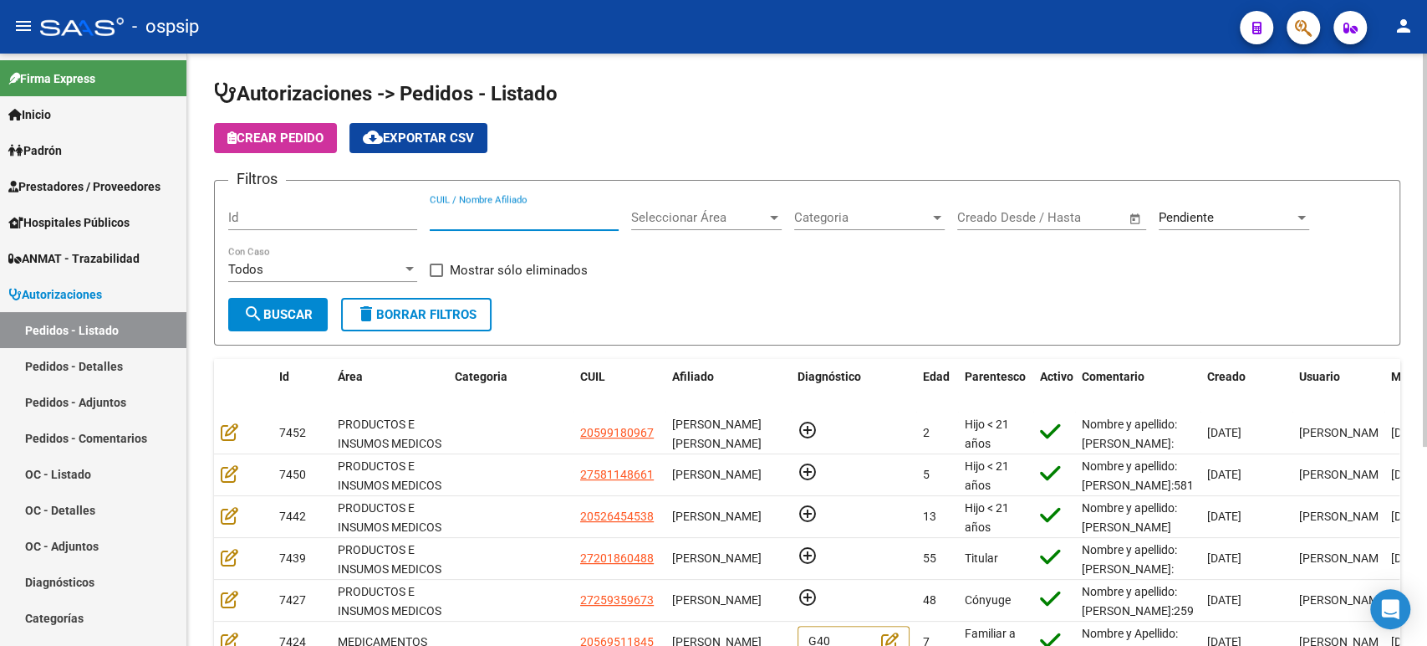
click at [498, 212] on input "CUIL / Nombre Afiliado" at bounding box center [524, 217] width 189 height 15
type input "N"
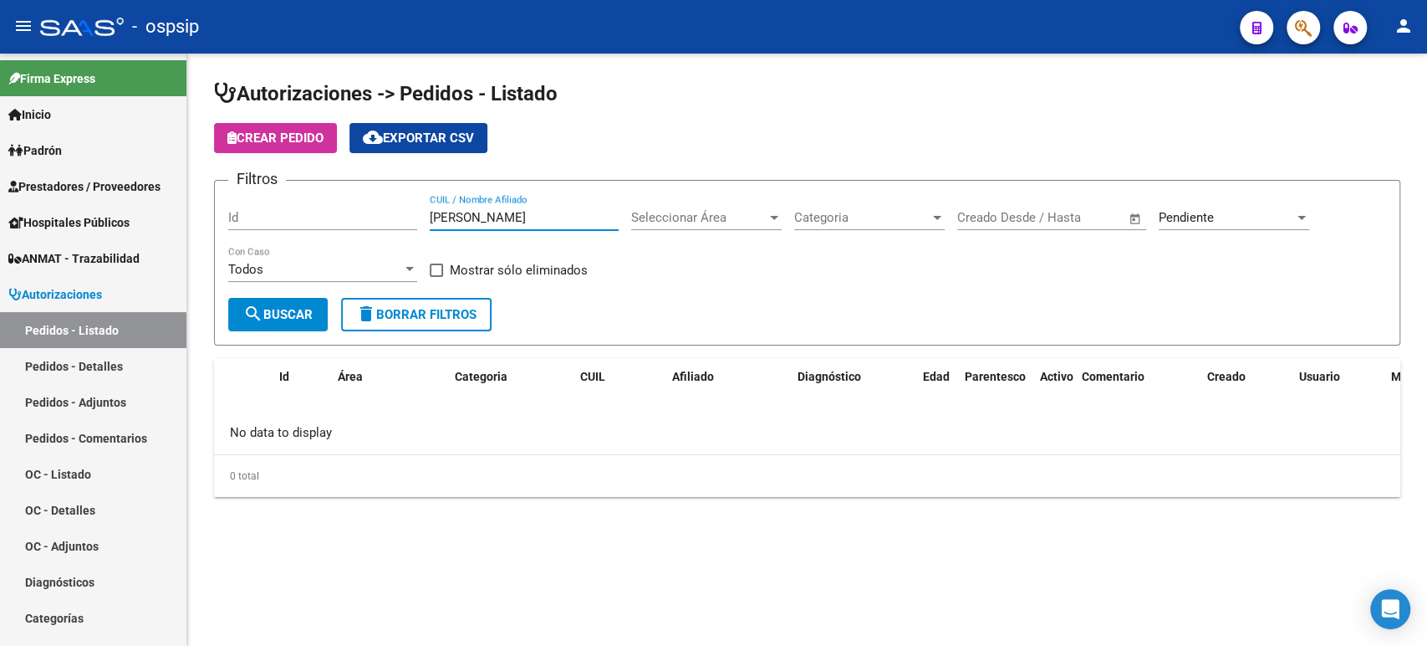
type input "MUÑOZ"
click at [1188, 225] on div "Pendiente Seleccionar Estado" at bounding box center [1234, 212] width 151 height 36
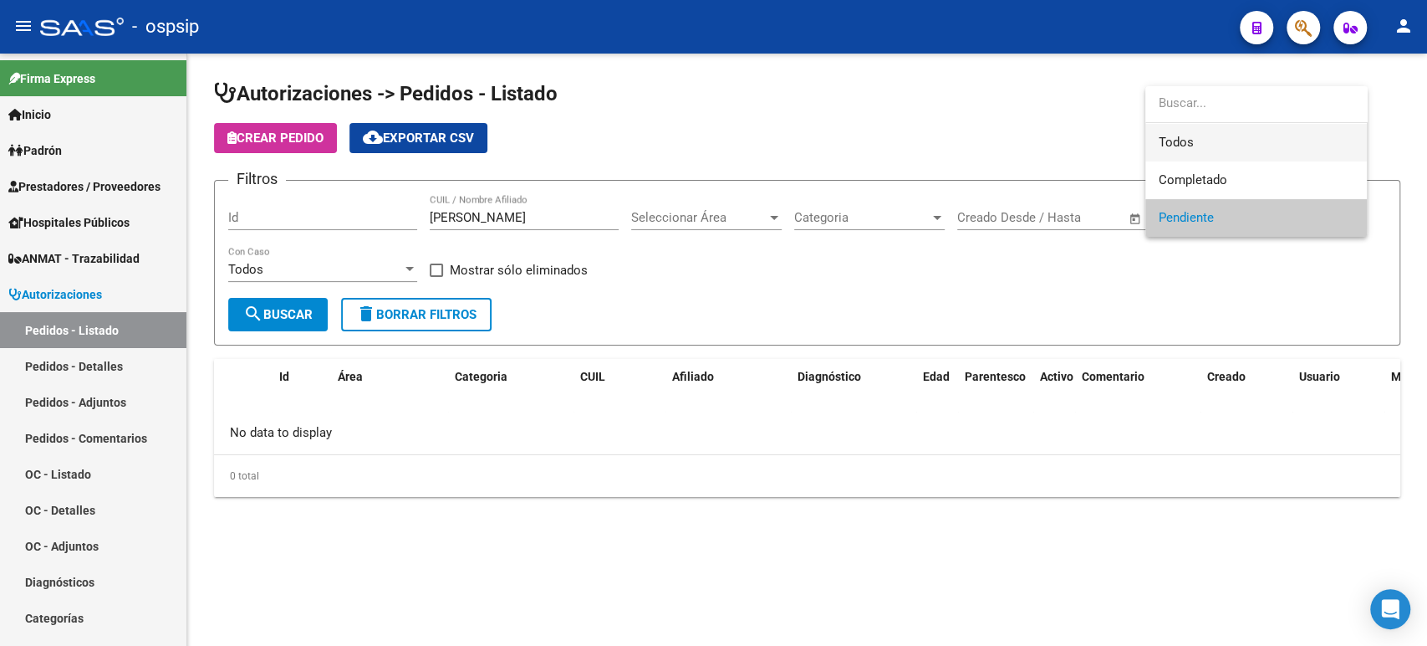
click at [1197, 140] on span "Todos" at bounding box center [1256, 143] width 195 height 38
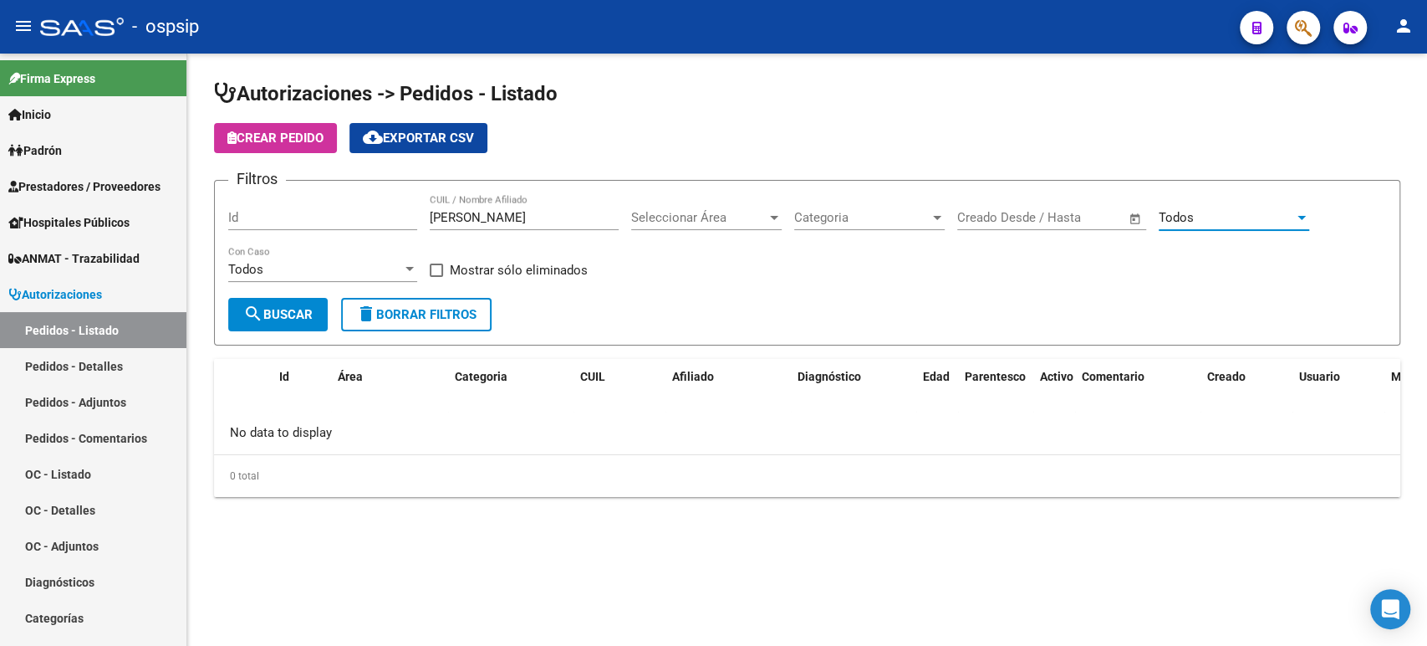
click at [298, 311] on span "search Buscar" at bounding box center [277, 314] width 69 height 15
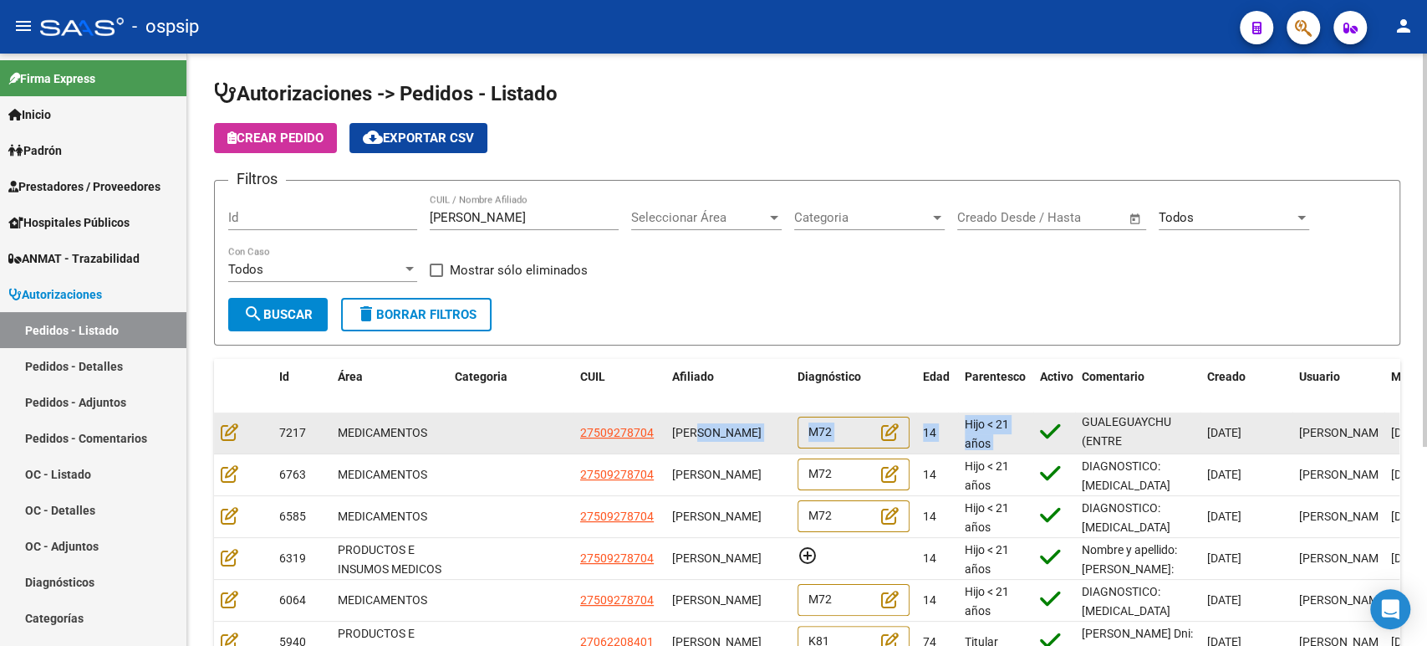
drag, startPoint x: 1125, startPoint y: 441, endPoint x: 701, endPoint y: 441, distance: 424.8
click at [701, 441] on div "7217 MEDICAMENTOS 27509278704 ANABELLA MUÑOZ M72 14 Hijo < 21 años DIAGNOSTICO:…" at bounding box center [1016, 433] width 1605 height 42
click at [231, 431] on icon at bounding box center [230, 431] width 18 height 18
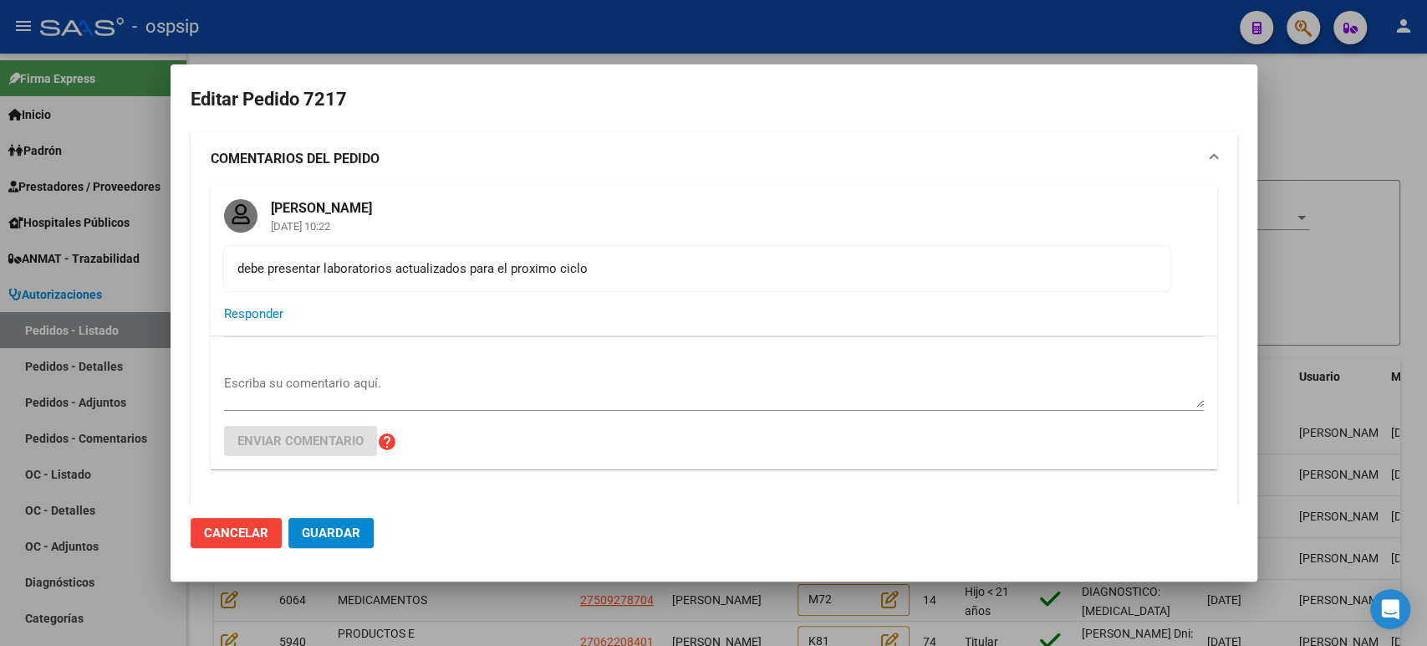
type input "Entre Rios, GUALEGUAYCHU, 3 DE CABALLERIA 1843"
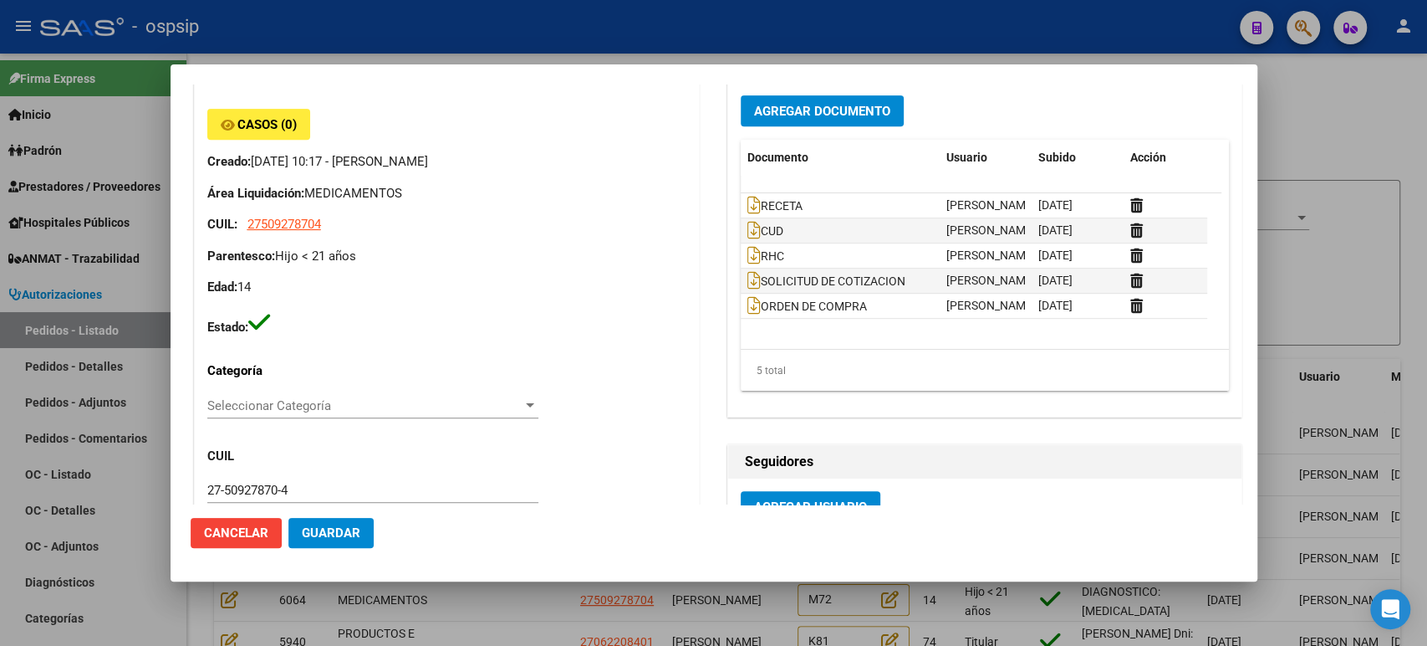
scroll to position [495, 0]
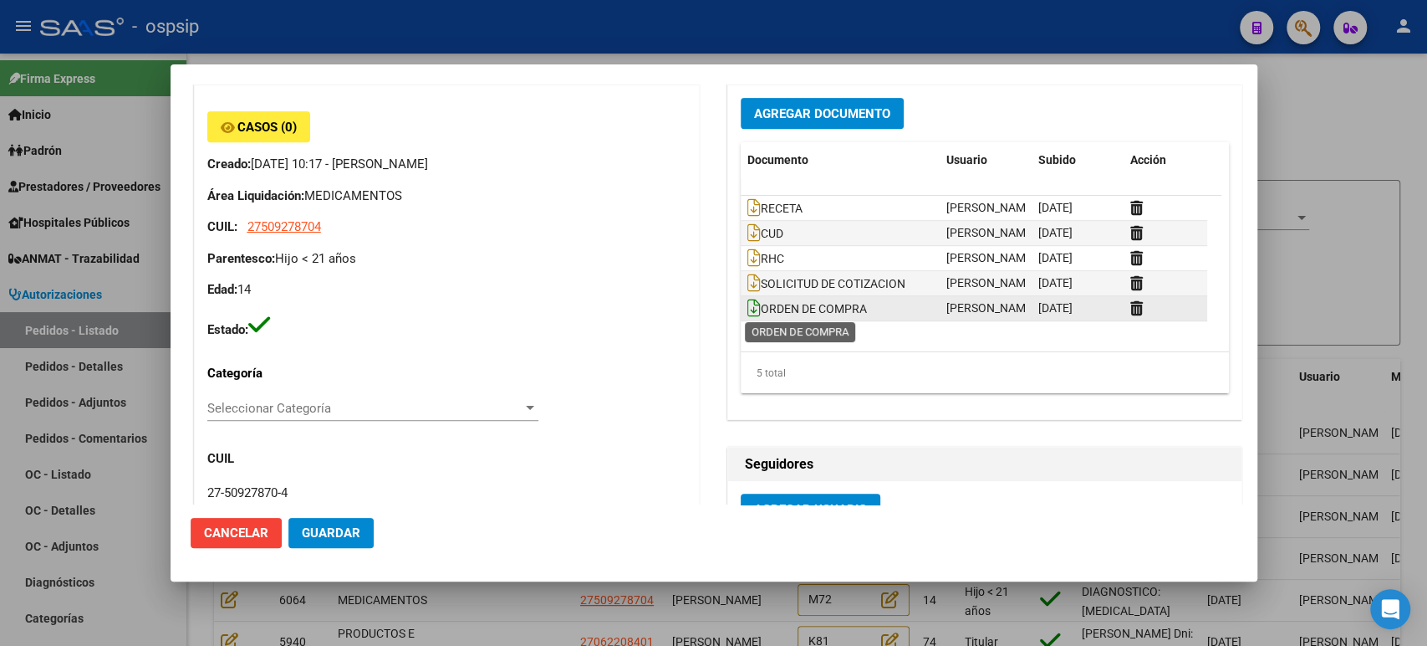
click at [749, 310] on icon at bounding box center [754, 308] width 13 height 18
click at [1377, 221] on div at bounding box center [713, 323] width 1427 height 646
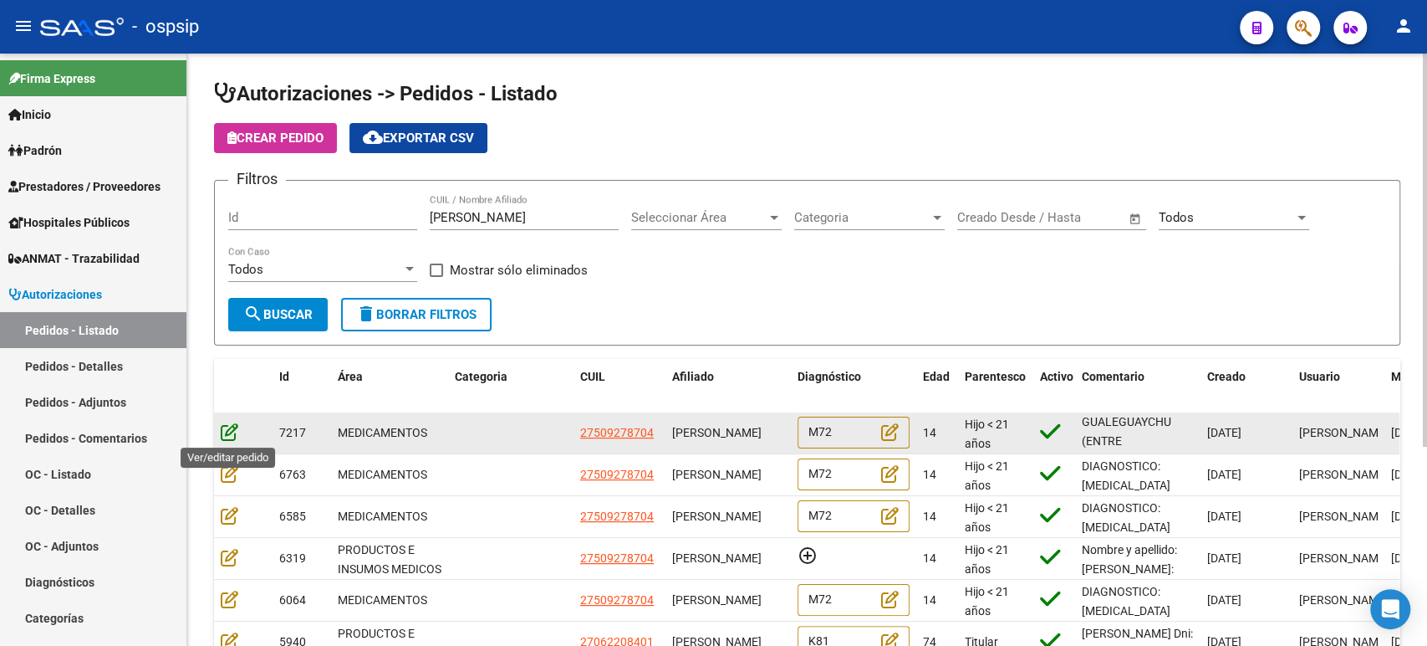
click at [231, 433] on icon at bounding box center [230, 431] width 18 height 18
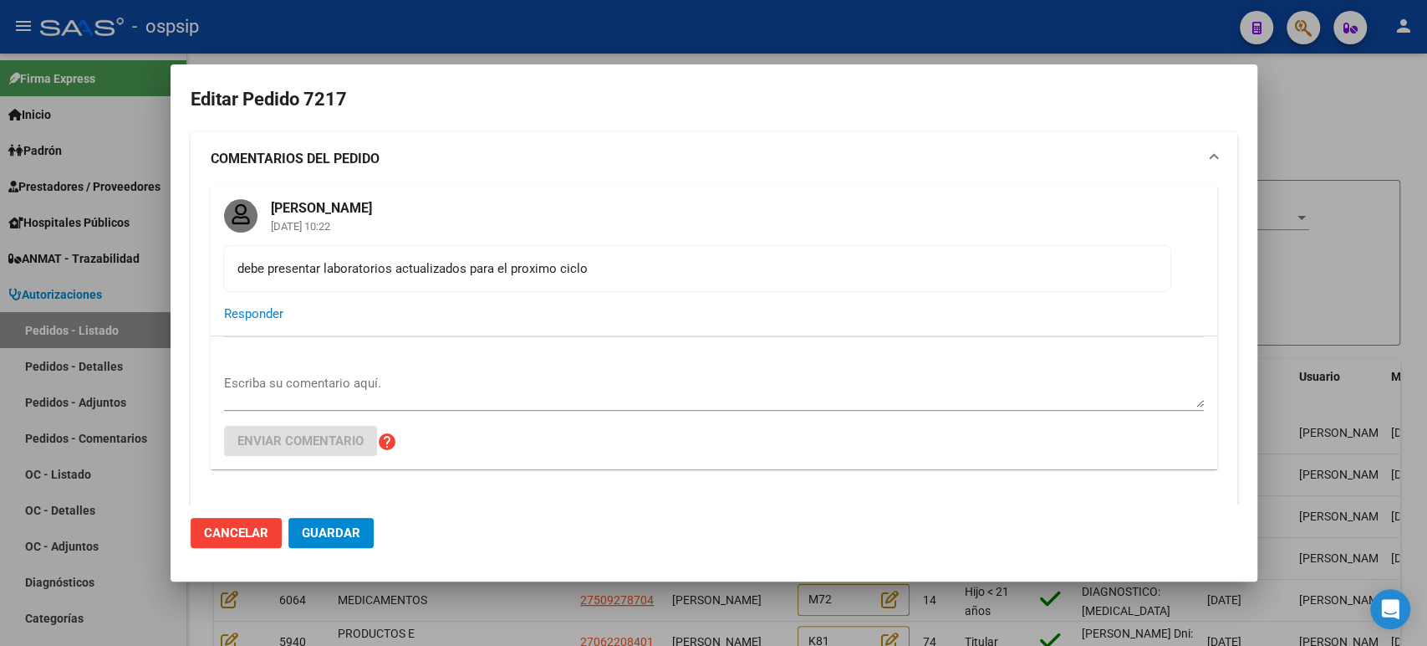
type input "Entre Rios, GUALEGUAYCHU, 3 DE CABALLERIA 1843"
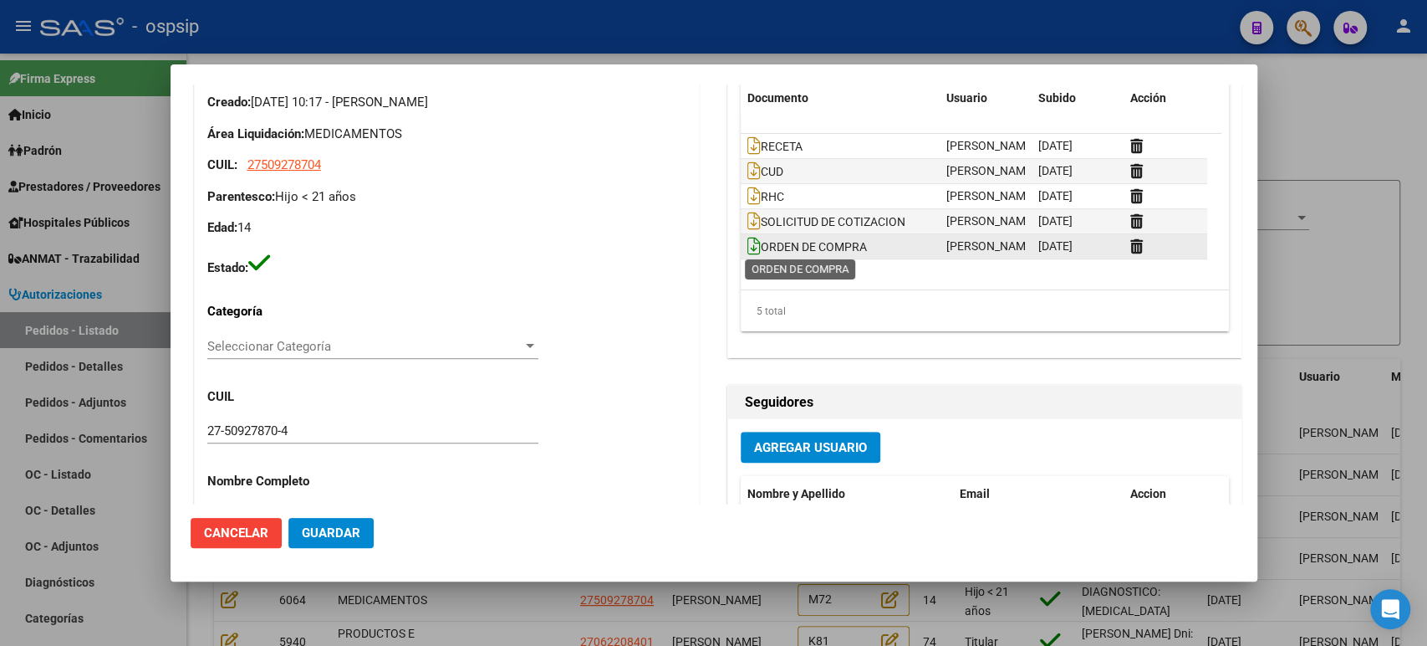
click at [748, 241] on icon at bounding box center [754, 246] width 13 height 18
